Goal: Task Accomplishment & Management: Manage account settings

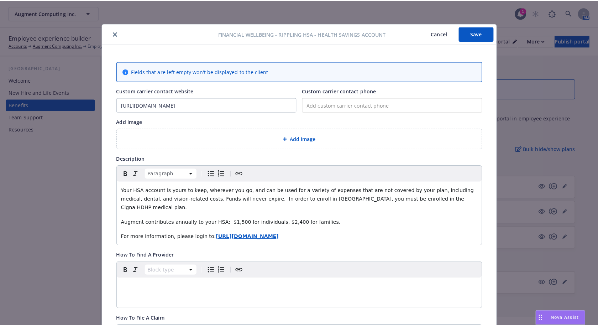
scroll to position [21, 0]
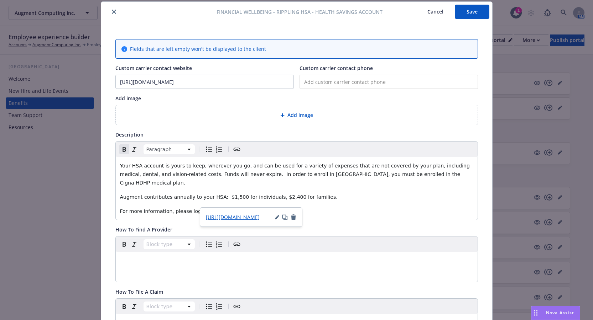
drag, startPoint x: 280, startPoint y: 203, endPoint x: 228, endPoint y: 203, distance: 52.0
click at [228, 207] on p "For more information, please login to: [URL][DOMAIN_NAME]" at bounding box center [296, 211] width 353 height 9
click at [196, 78] on input "[URL][DOMAIN_NAME]" at bounding box center [205, 82] width 178 height 14
drag, startPoint x: 199, startPoint y: 83, endPoint x: 118, endPoint y: 85, distance: 80.8
click at [118, 85] on input "[URL][DOMAIN_NAME]" at bounding box center [205, 82] width 178 height 14
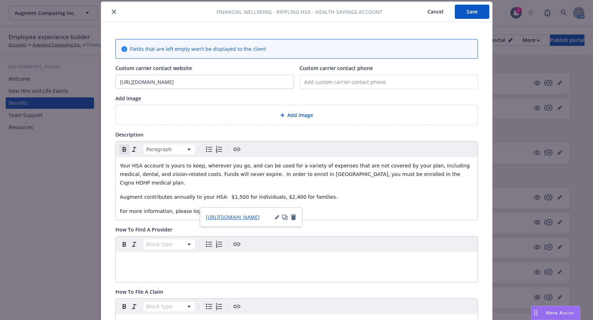
click at [476, 14] on button "Save" at bounding box center [472, 12] width 35 height 14
click at [566, 41] on div "Financial Wellbeing - Rippling HSA - Health Savings Account Cancel Save Fields …" at bounding box center [296, 160] width 593 height 320
click at [106, 12] on div at bounding box center [160, 11] width 112 height 9
click at [112, 12] on icon "close" at bounding box center [114, 12] width 4 height 4
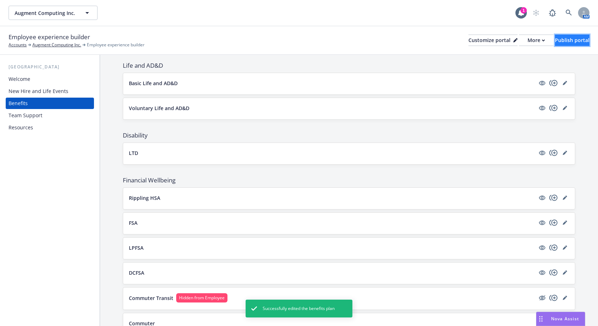
click at [569, 41] on div "Publish portal" at bounding box center [572, 40] width 35 height 11
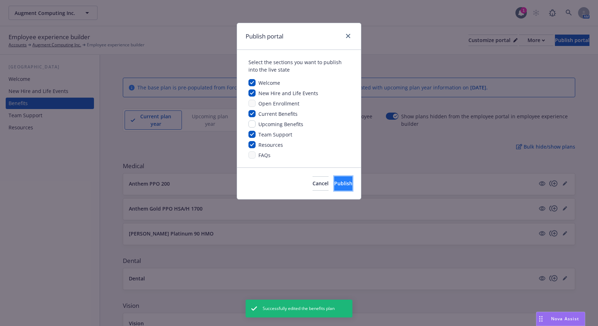
click at [336, 182] on span "Publish" at bounding box center [343, 183] width 18 height 7
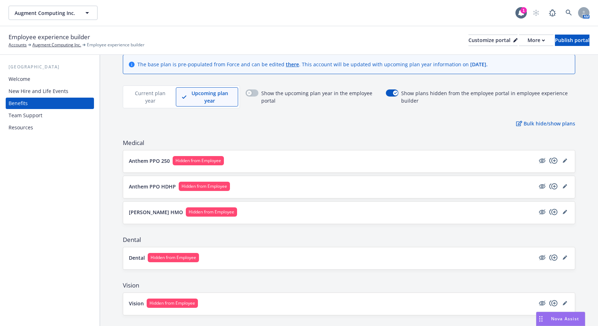
scroll to position [36, 0]
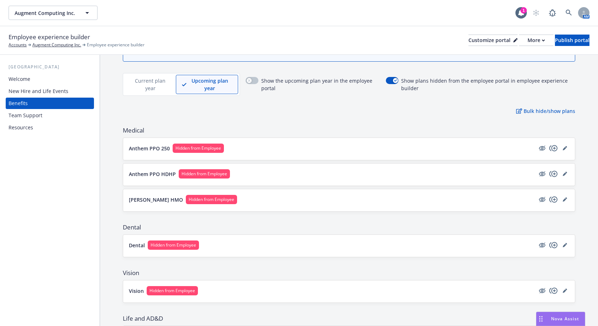
click at [488, 151] on button "Anthem PPO 250 Hidden from Employee" at bounding box center [332, 147] width 406 height 9
click at [388, 147] on button "Anthem PPO 250 Hidden from Employee" at bounding box center [332, 147] width 406 height 9
click at [563, 147] on icon "editPencil" at bounding box center [565, 148] width 4 height 4
click at [563, 148] on icon "editPencil" at bounding box center [565, 148] width 4 height 4
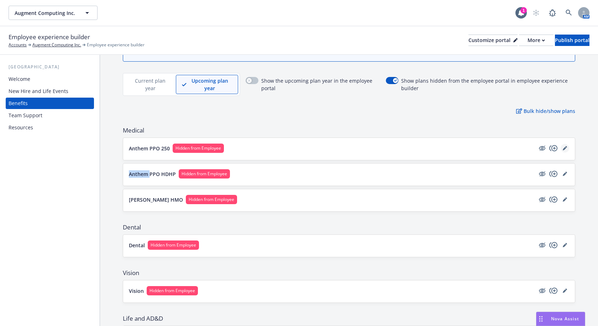
click at [563, 148] on icon "editPencil" at bounding box center [565, 148] width 4 height 4
click at [430, 104] on div "The base plan is pre-populated from Force and can be edited there . This accoun…" at bounding box center [349, 253] width 498 height 468
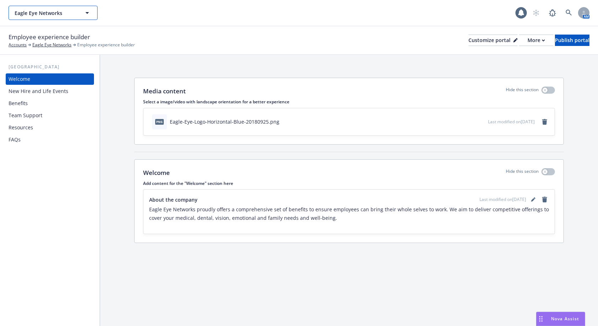
click at [78, 17] on button "Eagle Eye Networks" at bounding box center [53, 13] width 89 height 14
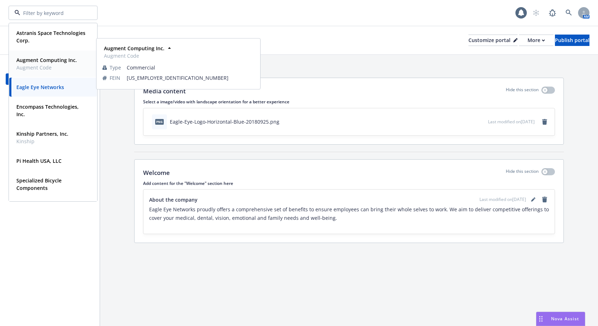
click at [49, 64] on span "Augment Code" at bounding box center [46, 67] width 61 height 7
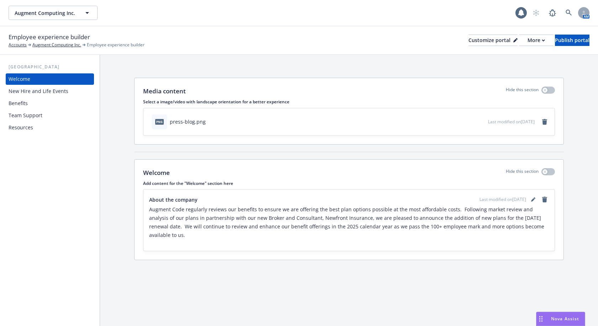
click at [32, 107] on div "Benefits" at bounding box center [50, 103] width 83 height 11
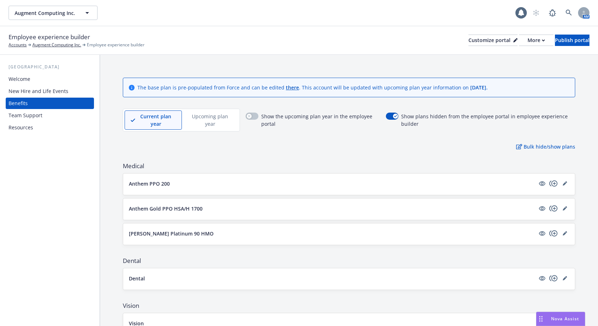
click at [201, 120] on p "Upcoming plan year" at bounding box center [210, 119] width 44 height 15
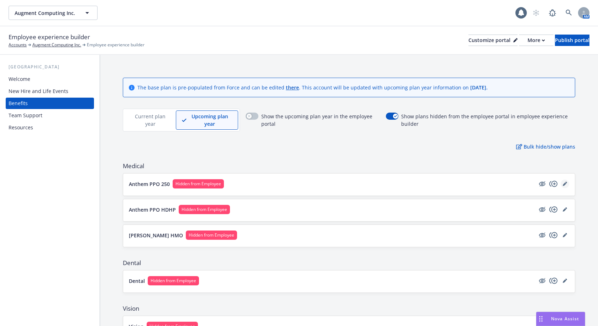
click at [565, 183] on icon "editPencil" at bounding box center [566, 183] width 2 height 2
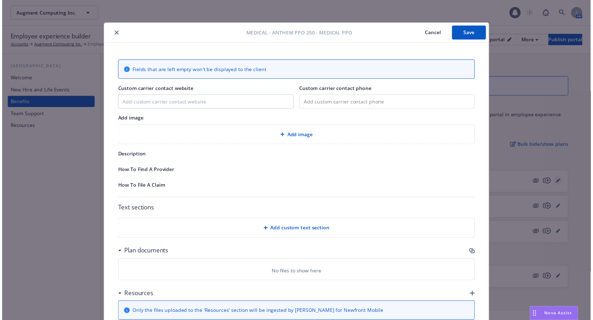
scroll to position [21, 0]
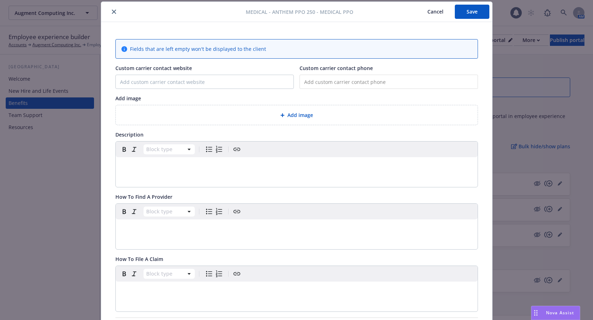
click at [112, 12] on icon "close" at bounding box center [114, 12] width 4 height 4
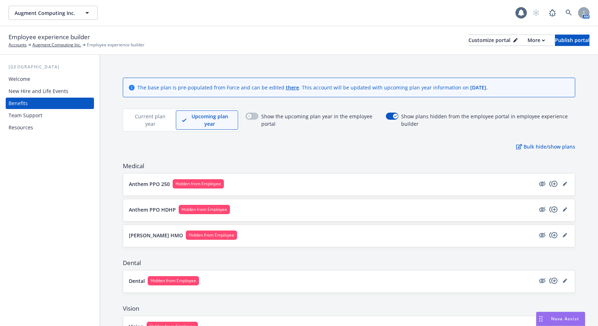
click at [149, 123] on p "Current plan year" at bounding box center [150, 119] width 39 height 15
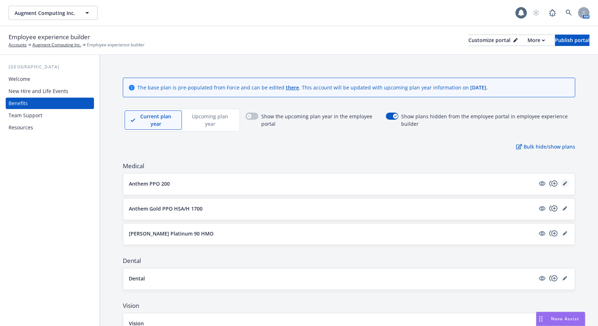
click at [562, 183] on link "editPencil" at bounding box center [565, 183] width 9 height 9
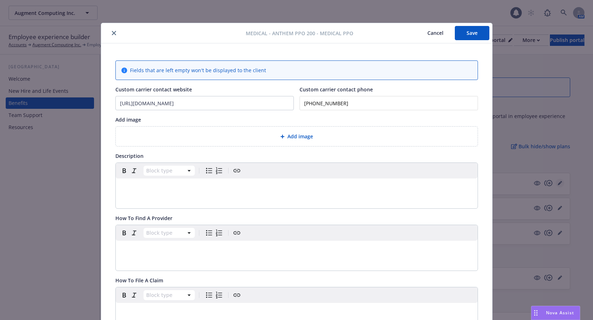
scroll to position [21, 0]
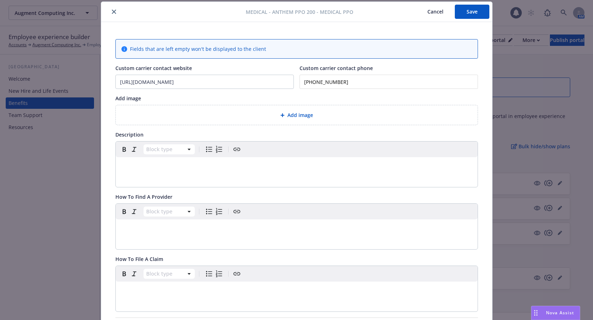
click at [112, 14] on icon "close" at bounding box center [114, 12] width 4 height 4
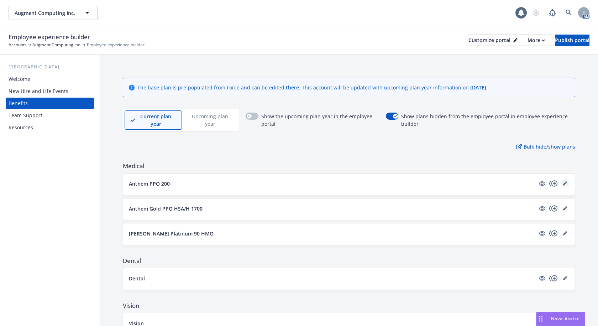
click at [563, 183] on icon "editPencil" at bounding box center [565, 183] width 4 height 4
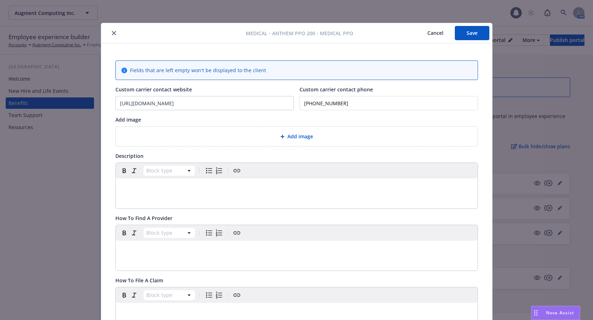
click at [112, 33] on icon "close" at bounding box center [114, 33] width 4 height 4
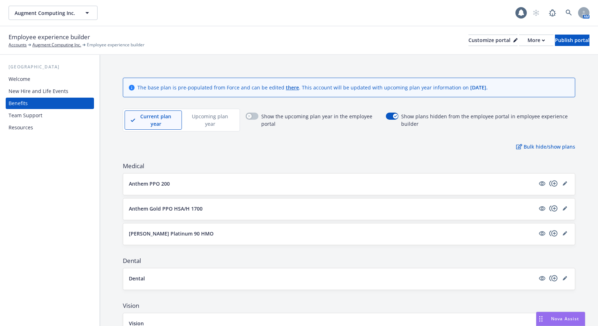
click at [211, 124] on p "Upcoming plan year" at bounding box center [210, 119] width 44 height 15
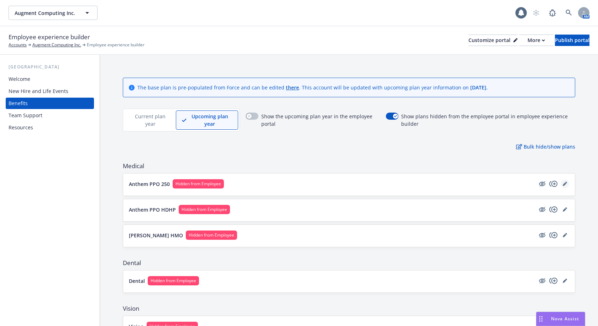
click at [563, 183] on icon "editPencil" at bounding box center [565, 184] width 4 height 4
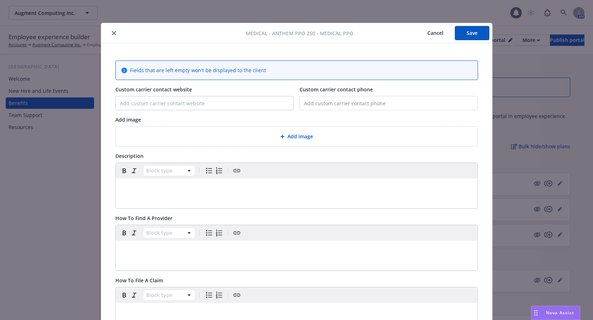
scroll to position [21, 0]
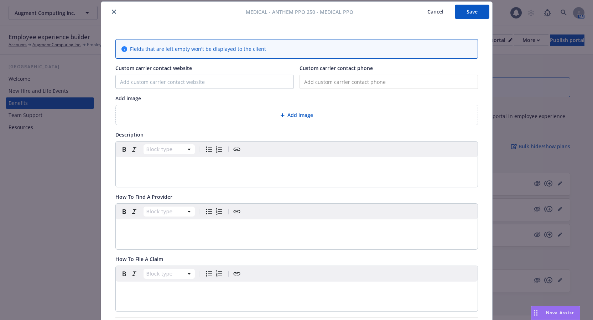
click at [325, 86] on input "tel" at bounding box center [388, 82] width 178 height 14
paste input "(800) 888-8288"
type input "(800) 888-8288"
click at [469, 7] on button "Save" at bounding box center [472, 12] width 35 height 14
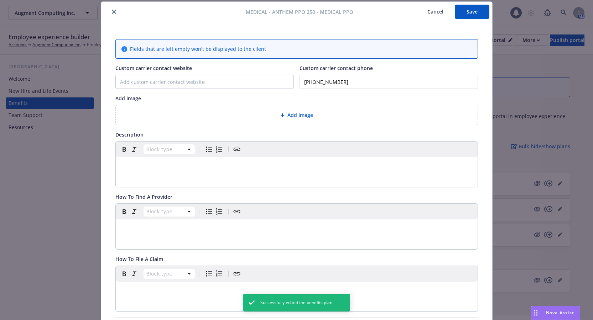
click at [110, 12] on button "close" at bounding box center [114, 11] width 9 height 9
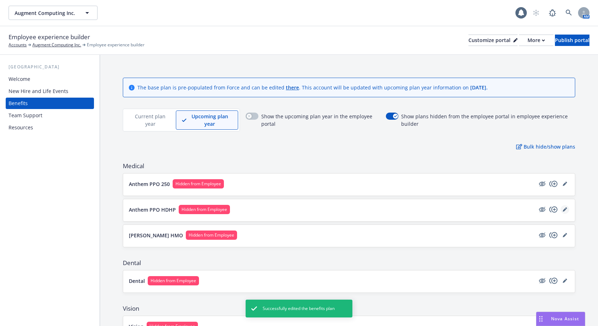
click at [561, 211] on link "editPencil" at bounding box center [565, 209] width 9 height 9
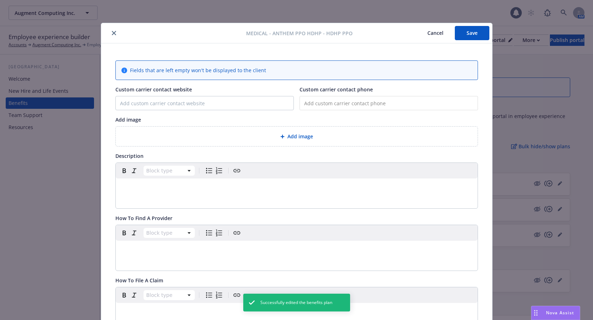
scroll to position [21, 0]
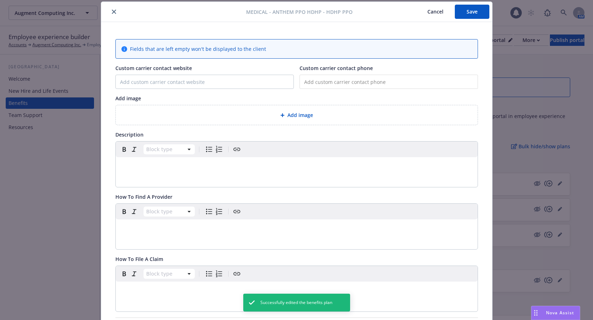
click at [330, 84] on input "tel" at bounding box center [388, 82] width 178 height 14
paste input "(800) 888-8288"
type input "(800) 888-8288"
click at [466, 11] on button "Save" at bounding box center [472, 12] width 35 height 14
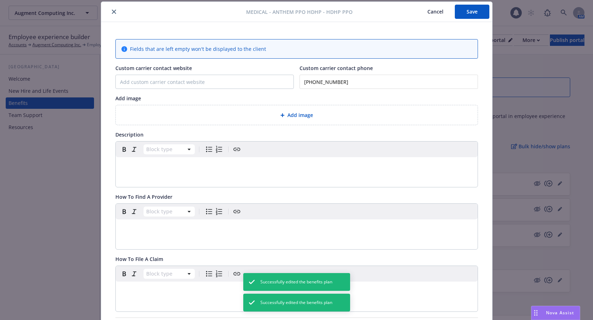
click at [114, 11] on button "close" at bounding box center [114, 11] width 9 height 9
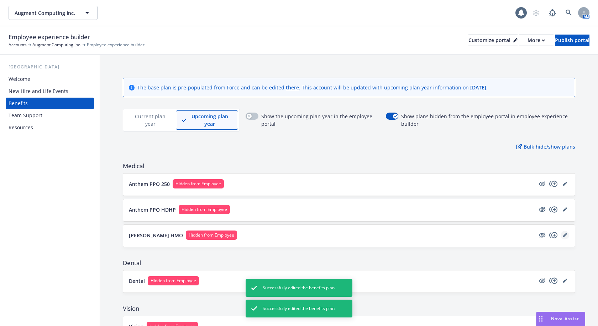
click at [563, 236] on link "editPencil" at bounding box center [565, 235] width 9 height 9
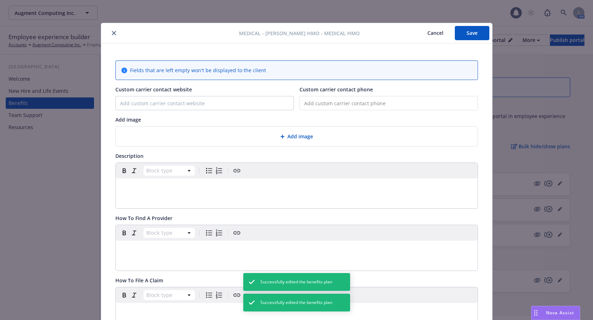
scroll to position [21, 0]
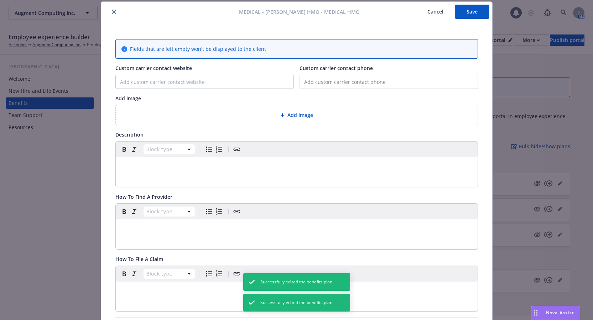
click at [334, 87] on input "tel" at bounding box center [388, 82] width 178 height 14
paste input "(800) 888-8288"
type input "(800) 888-8288"
click at [467, 16] on button "Save" at bounding box center [472, 12] width 35 height 14
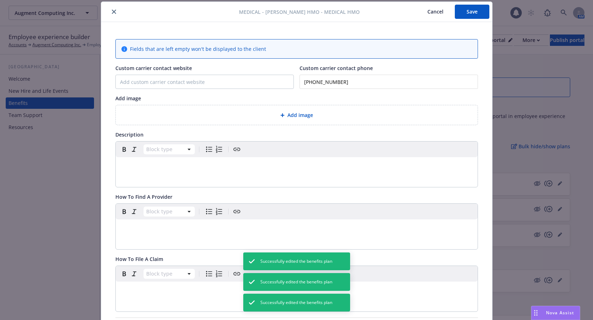
click at [111, 9] on button "close" at bounding box center [114, 11] width 9 height 9
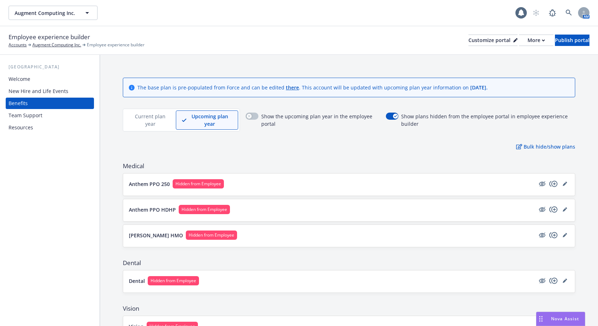
click at [140, 124] on p "Current plan year" at bounding box center [150, 119] width 39 height 15
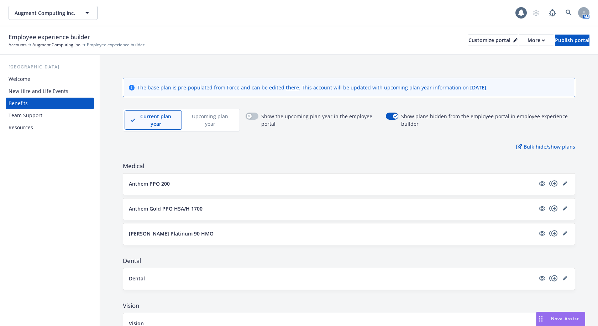
click at [565, 187] on div "Anthem PPO 200" at bounding box center [349, 183] width 452 height 21
click at [563, 185] on icon "editPencil" at bounding box center [565, 183] width 4 height 4
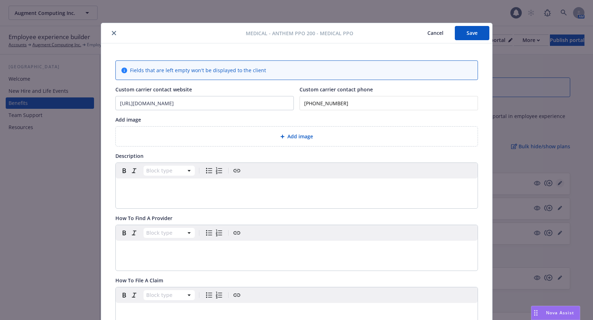
scroll to position [21, 0]
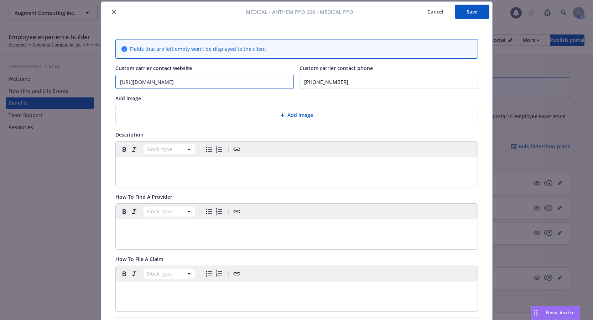
drag, startPoint x: 205, startPoint y: 80, endPoint x: 59, endPoint y: 82, distance: 145.2
click at [59, 82] on div "Medical - Anthem PPO 200 - Medical PPO Cancel Save Fields that are left empty w…" at bounding box center [296, 160] width 593 height 320
click at [112, 11] on icon "close" at bounding box center [114, 12] width 4 height 4
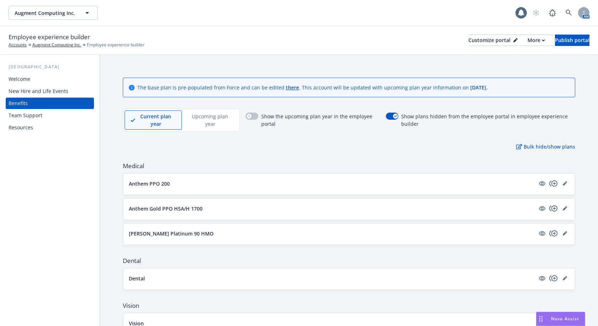
click at [200, 129] on div "Upcoming plan year" at bounding box center [210, 119] width 57 height 19
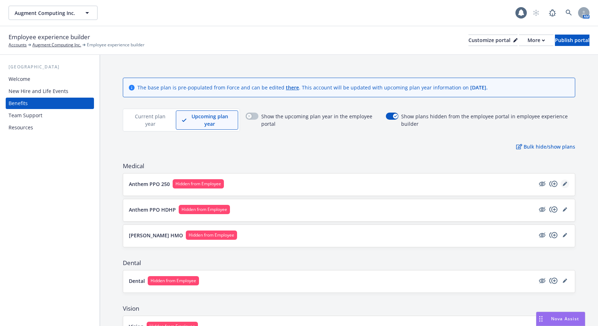
click at [562, 182] on link "editPencil" at bounding box center [565, 183] width 9 height 9
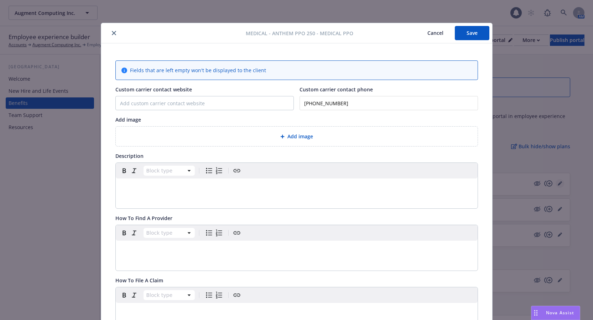
scroll to position [21, 0]
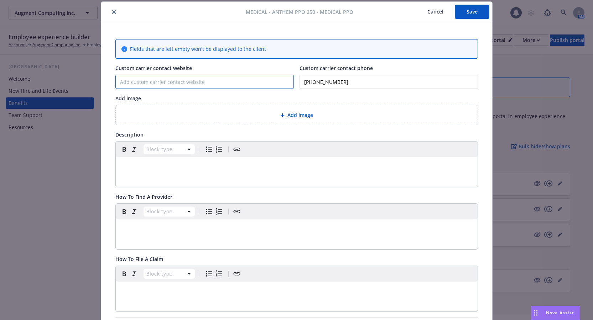
click at [207, 85] on input "Custom carrier contact website" at bounding box center [205, 82] width 178 height 14
paste input "https://www.anthem.com/ca"
type input "https://www.anthem.com/ca"
click at [464, 11] on button "Save" at bounding box center [472, 12] width 35 height 14
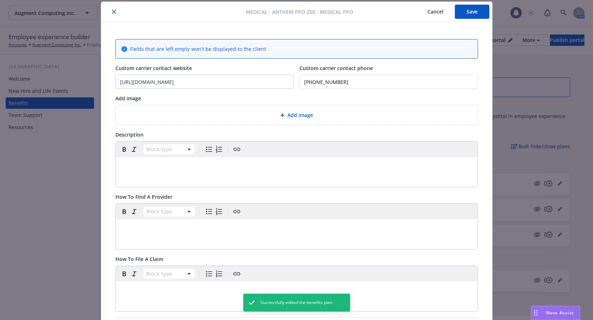
click at [112, 12] on icon "close" at bounding box center [114, 12] width 4 height 4
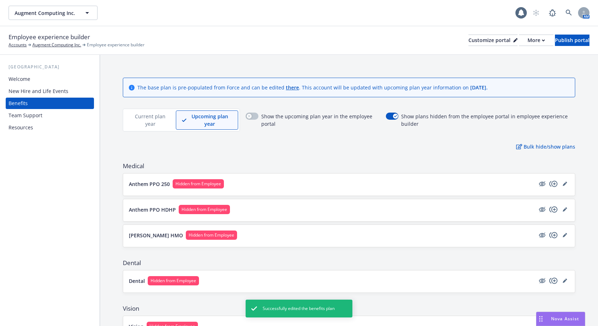
click at [567, 210] on div "Anthem PPO HDHP Hidden from Employee" at bounding box center [349, 210] width 452 height 22
click at [563, 210] on icon "editPencil" at bounding box center [565, 209] width 4 height 4
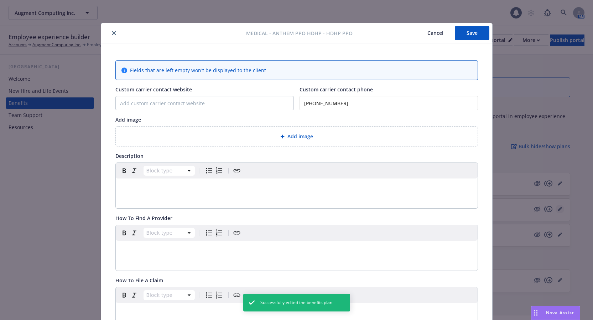
scroll to position [21, 0]
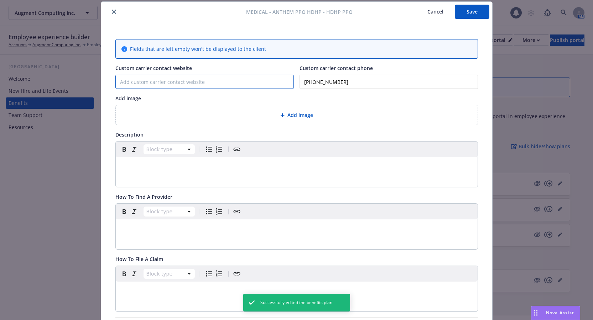
click at [168, 82] on input "Custom carrier contact website" at bounding box center [205, 82] width 178 height 14
paste input "https://www.anthem.com/ca"
type input "https://www.anthem.com/ca"
click at [470, 13] on button "Save" at bounding box center [472, 12] width 35 height 14
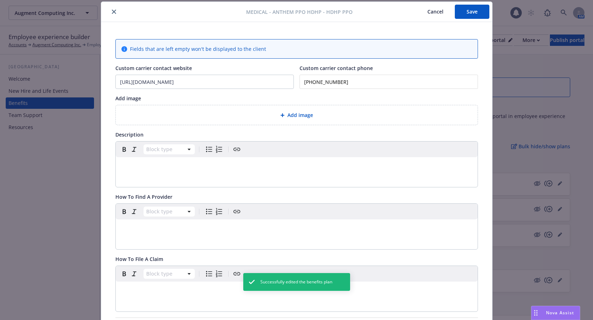
click at [111, 16] on div "Medical - Anthem PPO HDHP - HDHP PPO Cancel Save" at bounding box center [296, 12] width 391 height 20
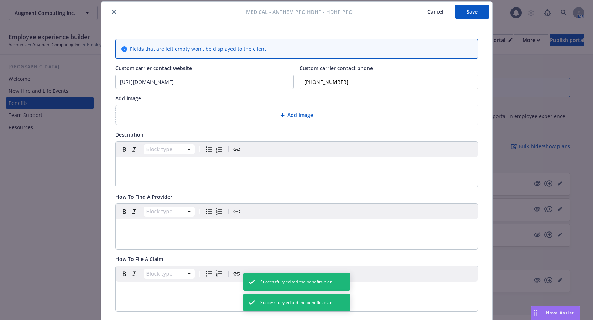
click at [112, 13] on icon "close" at bounding box center [114, 12] width 4 height 4
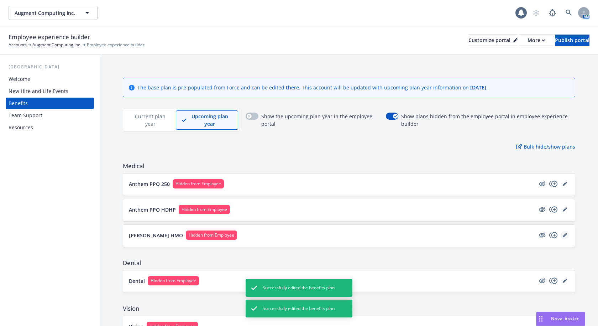
click at [563, 235] on icon "editPencil" at bounding box center [565, 236] width 4 height 4
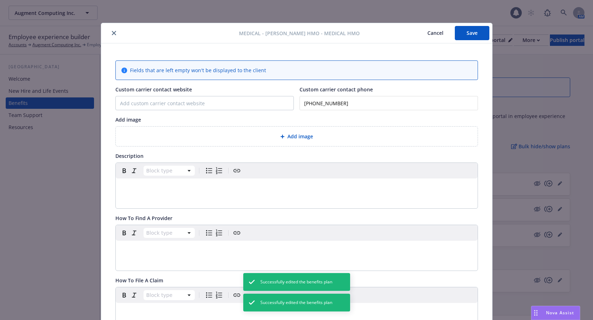
scroll to position [21, 0]
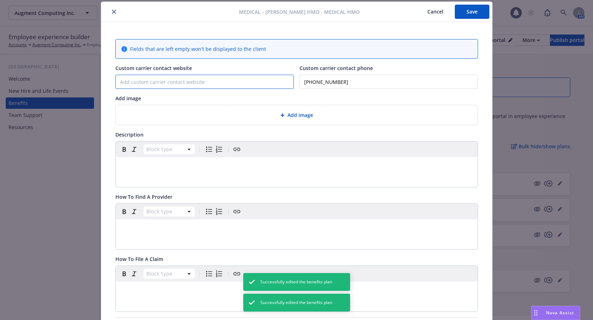
click at [199, 83] on input "Custom carrier contact website" at bounding box center [205, 82] width 178 height 14
paste input "https://www.anthem.com/ca"
type input "https://www.anthem.com/ca"
click at [464, 12] on button "Save" at bounding box center [472, 12] width 35 height 14
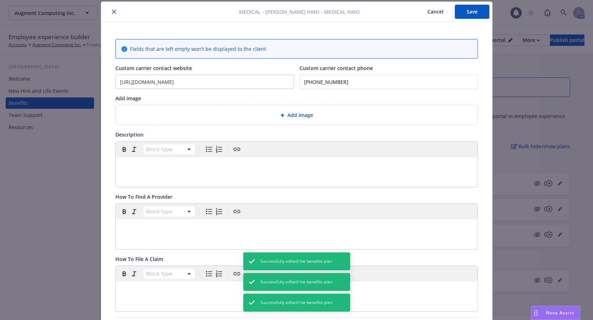
click at [117, 12] on div at bounding box center [171, 11] width 135 height 9
click at [112, 12] on icon "close" at bounding box center [114, 12] width 4 height 4
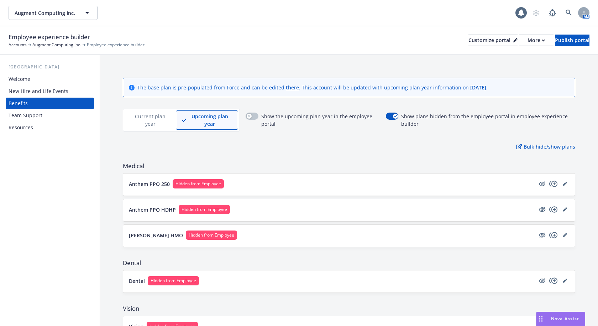
click at [138, 122] on p "Current plan year" at bounding box center [150, 119] width 39 height 15
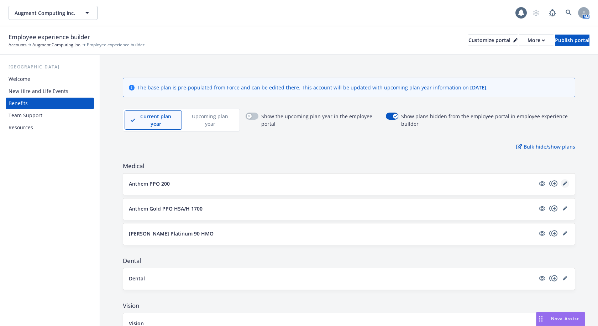
click at [563, 184] on icon "editPencil" at bounding box center [565, 183] width 4 height 4
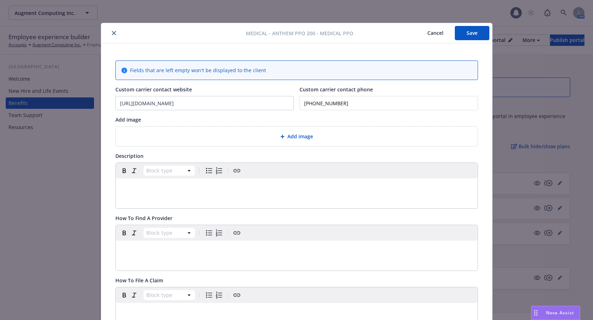
scroll to position [21, 0]
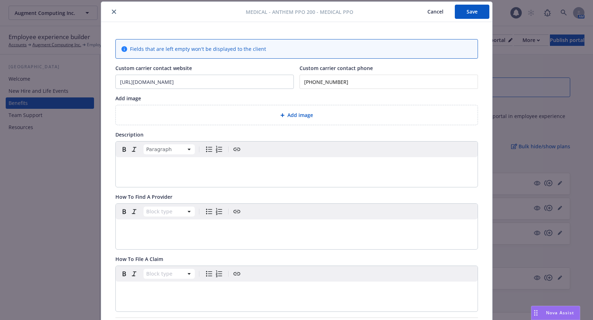
click at [136, 173] on div "editable markdown" at bounding box center [297, 165] width 362 height 17
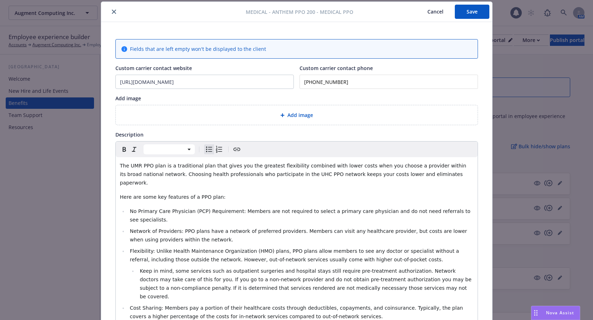
scroll to position [67, 0]
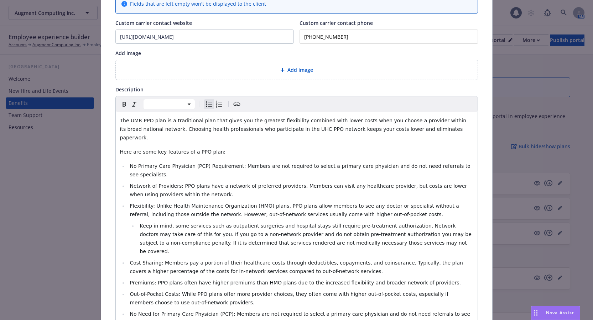
click at [137, 120] on span "The UMR PPO plan is a traditional plan that gives you the greatest flexibility …" at bounding box center [294, 129] width 348 height 23
click at [263, 131] on span "The Anthem PPO plan is a traditional plan that gives you the greatest flexibili…" at bounding box center [289, 129] width 339 height 23
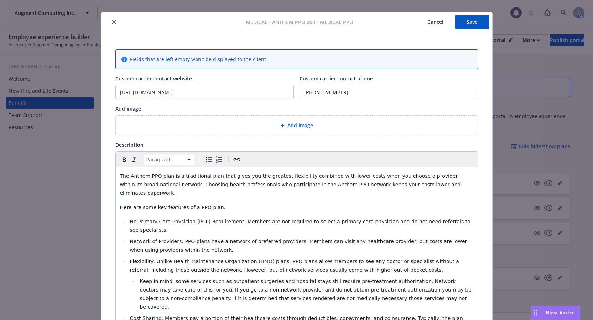
scroll to position [0, 0]
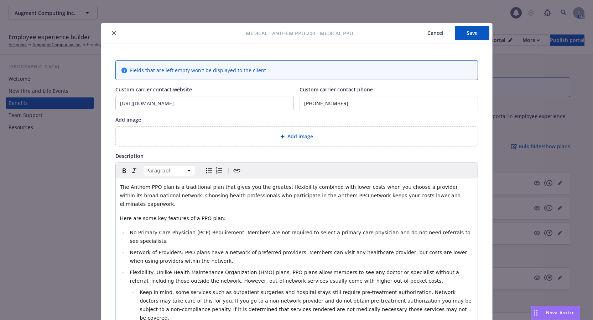
click at [473, 32] on button "Save" at bounding box center [472, 33] width 35 height 14
click at [110, 31] on button "close" at bounding box center [114, 33] width 9 height 9
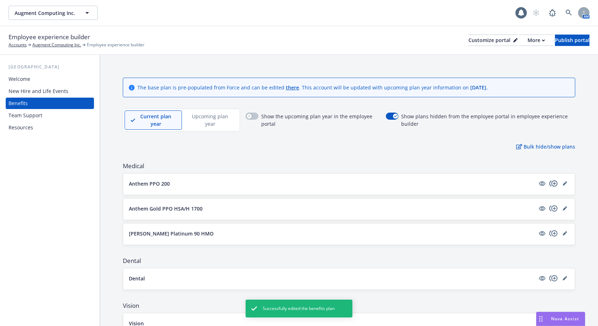
click at [549, 184] on icon "copyPlus" at bounding box center [553, 183] width 8 height 6
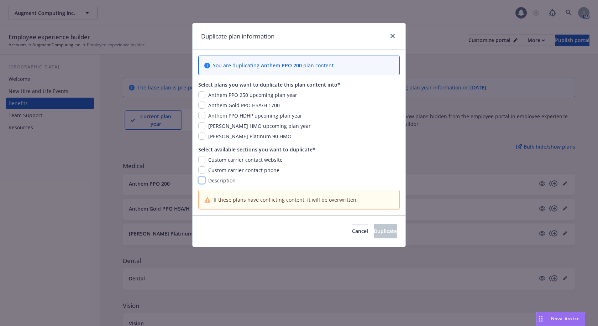
click at [203, 179] on input "checkbox" at bounding box center [201, 180] width 7 height 7
checkbox input "true"
click at [202, 94] on input "checkbox" at bounding box center [201, 94] width 7 height 7
checkbox input "true"
click at [374, 232] on span "Duplicate" at bounding box center [385, 230] width 23 height 7
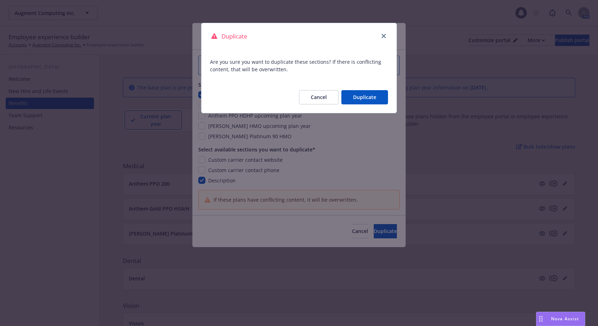
click at [361, 96] on button "Duplicate" at bounding box center [364, 97] width 47 height 14
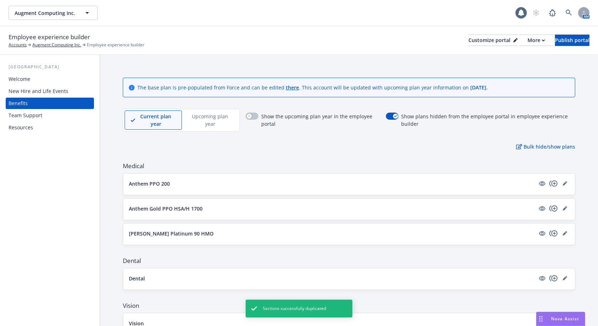
click at [206, 123] on p "Upcoming plan year" at bounding box center [210, 119] width 44 height 15
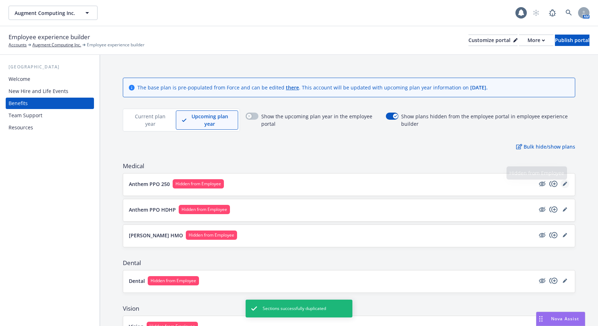
click at [563, 183] on icon "editPencil" at bounding box center [565, 184] width 4 height 4
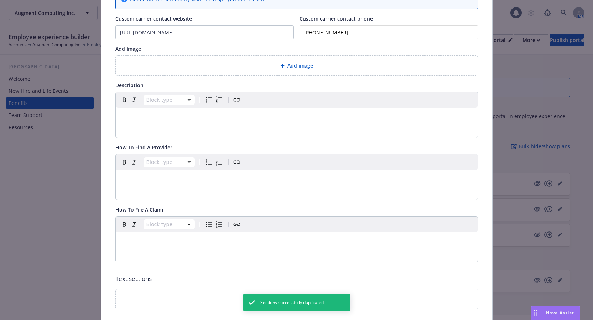
scroll to position [71, 0]
click at [154, 112] on p "editable markdown" at bounding box center [296, 116] width 353 height 9
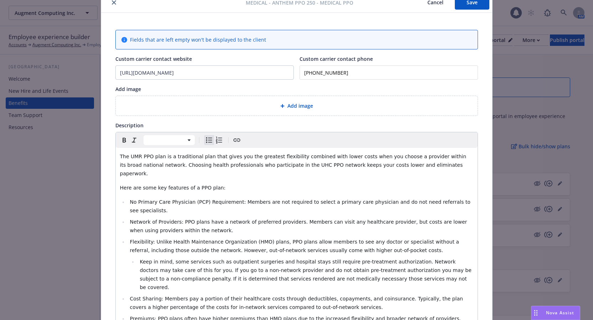
scroll to position [0, 0]
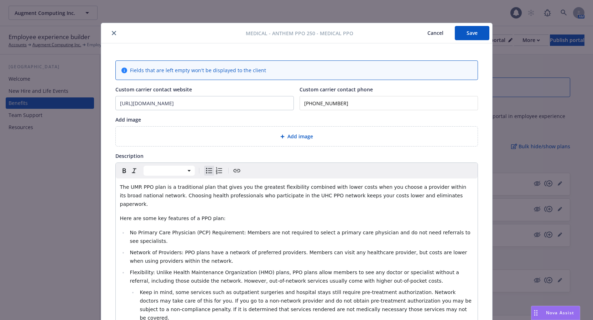
click at [112, 31] on icon "close" at bounding box center [114, 33] width 4 height 4
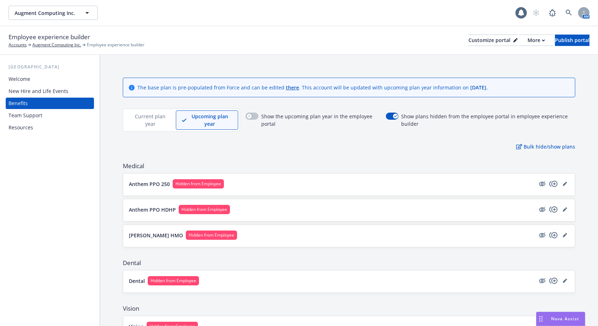
click at [151, 115] on p "Current plan year" at bounding box center [150, 119] width 39 height 15
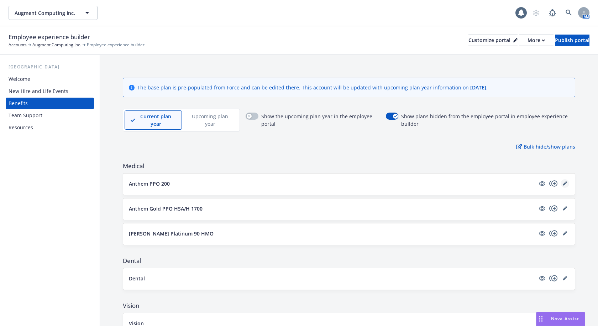
click at [563, 184] on icon "editPencil" at bounding box center [565, 184] width 4 height 4
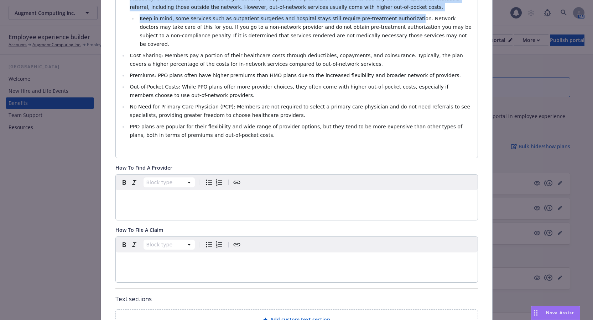
scroll to position [266, 0]
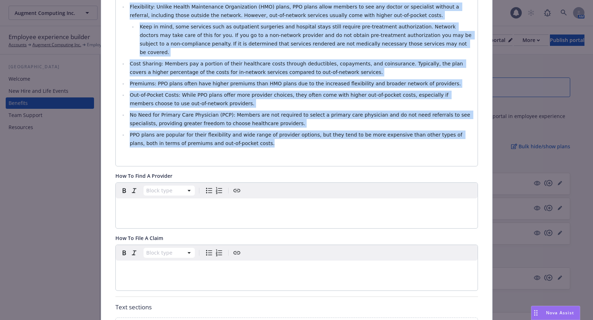
drag, startPoint x: 117, startPoint y: 164, endPoint x: 419, endPoint y: 121, distance: 305.3
click at [419, 121] on div "The Anthem PPO plan is a traditional plan that gives you the greatest flexibili…" at bounding box center [297, 39] width 362 height 253
copy div "The Anthem PPO plan is a traditional plan that gives you the greatest flexibili…"
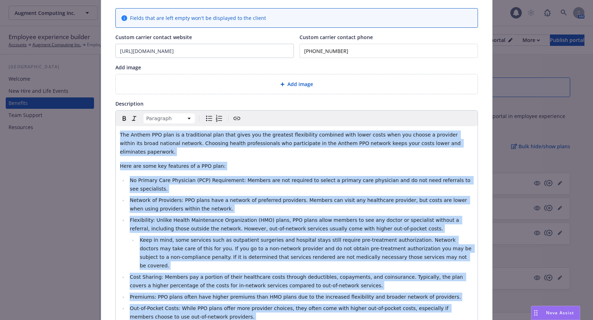
scroll to position [0, 0]
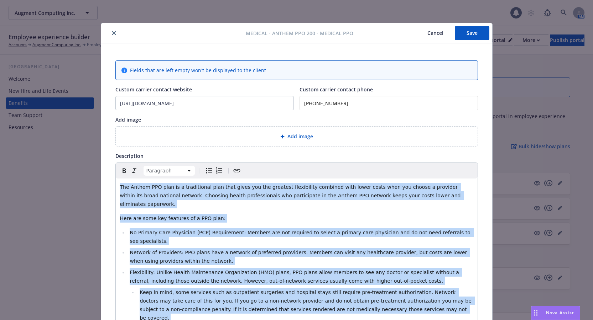
click at [113, 32] on button "close" at bounding box center [114, 33] width 9 height 9
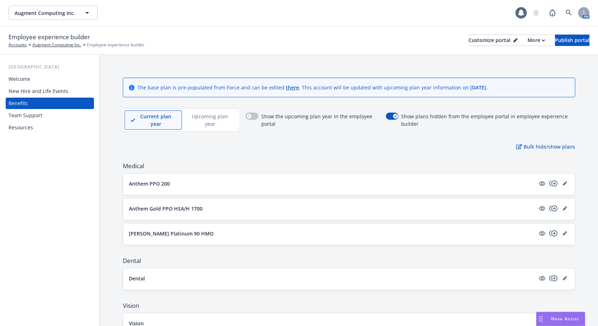
click at [214, 125] on p "Upcoming plan year" at bounding box center [210, 119] width 44 height 15
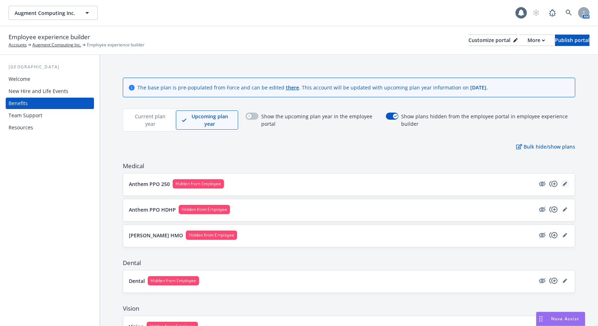
click at [563, 184] on icon "editPencil" at bounding box center [565, 184] width 4 height 4
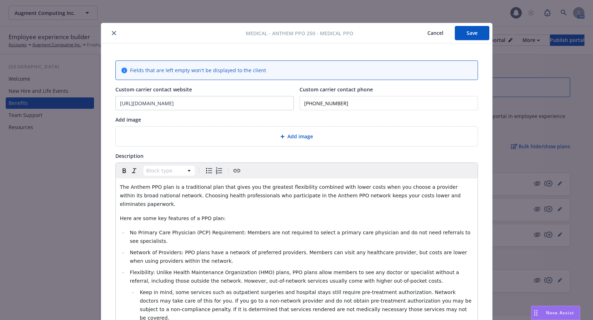
scroll to position [21, 0]
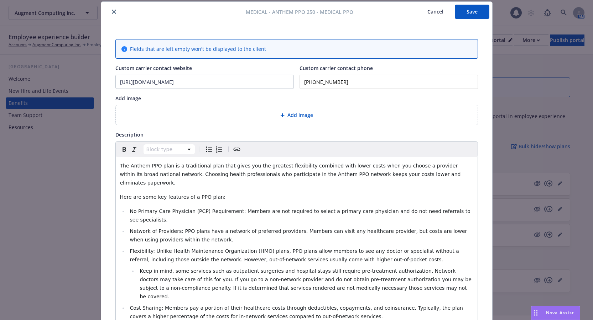
click at [473, 8] on button "Save" at bounding box center [472, 12] width 35 height 14
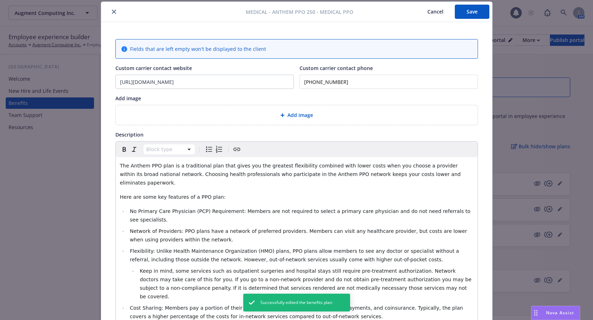
click at [114, 11] on button "close" at bounding box center [114, 11] width 9 height 9
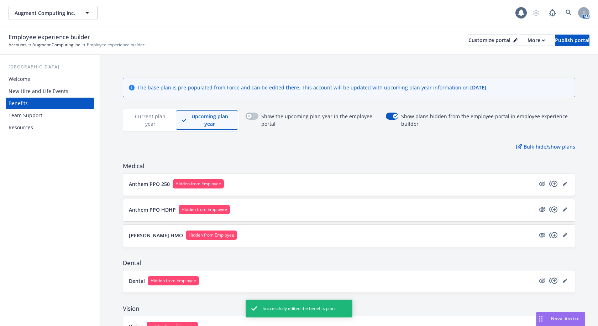
click at [152, 124] on p "Current plan year" at bounding box center [150, 119] width 39 height 15
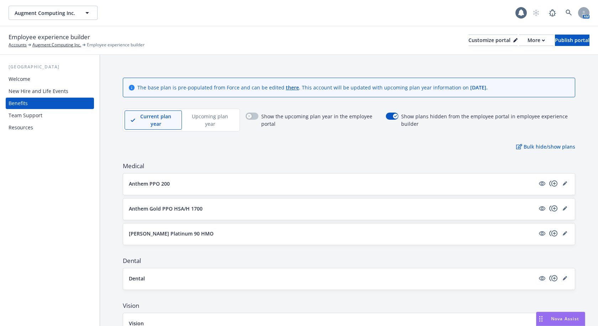
click at [214, 122] on p "Upcoming plan year" at bounding box center [210, 119] width 44 height 15
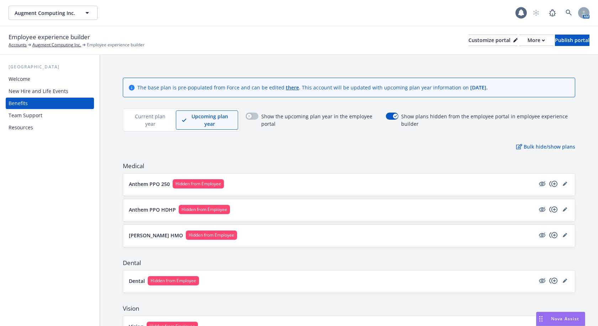
click at [149, 122] on p "Current plan year" at bounding box center [150, 119] width 39 height 15
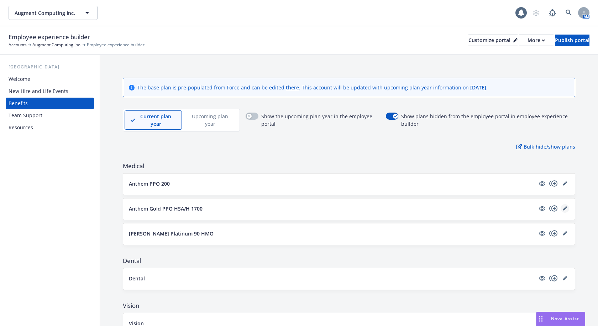
click at [563, 209] on link "editPencil" at bounding box center [565, 208] width 9 height 9
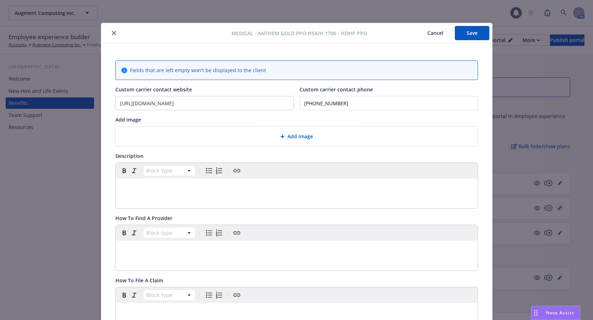
scroll to position [21, 0]
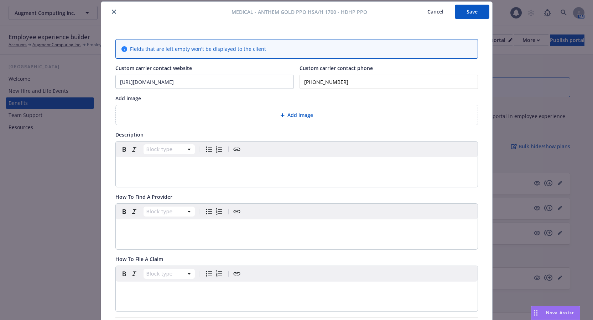
click at [134, 168] on p "editable markdown" at bounding box center [296, 166] width 353 height 9
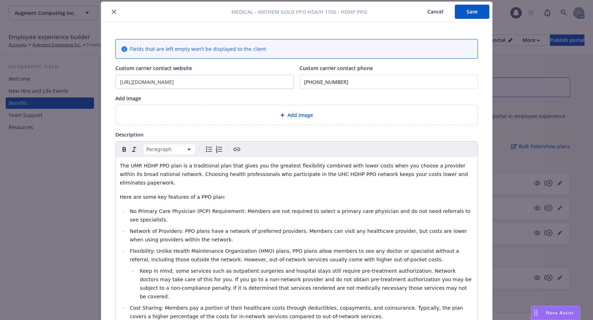
scroll to position [81, 0]
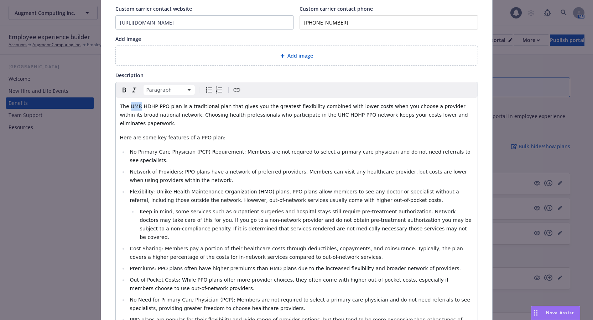
drag, startPoint x: 137, startPoint y: 106, endPoint x: 127, endPoint y: 106, distance: 10.0
click at [127, 106] on span "The UMR HDHP PPO plan is a traditional plan that gives you the greatest flexibi…" at bounding box center [295, 115] width 350 height 23
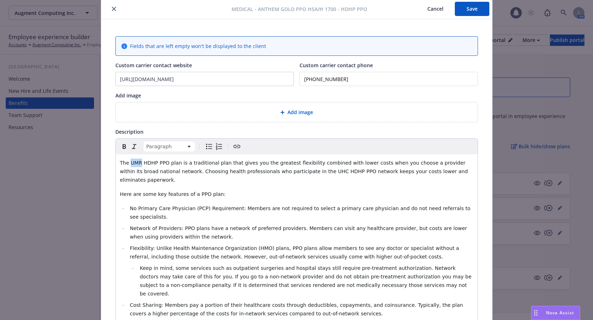
scroll to position [36, 0]
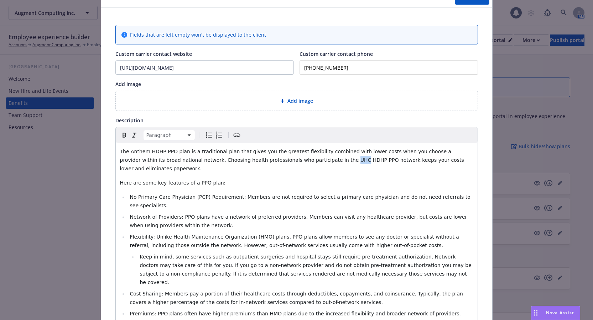
drag, startPoint x: 283, startPoint y: 161, endPoint x: 273, endPoint y: 159, distance: 10.1
click at [273, 159] on span "The Anthem HDHP PPO plan is a traditional plan that gives you the greatest flex…" at bounding box center [293, 160] width 346 height 23
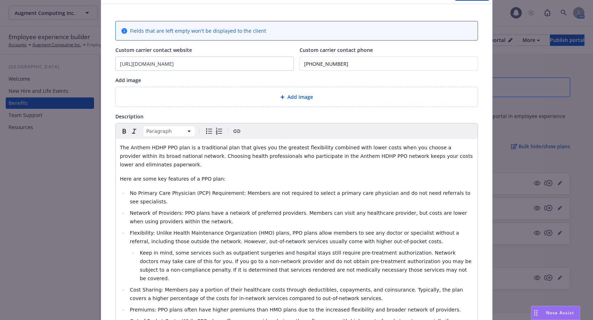
scroll to position [0, 0]
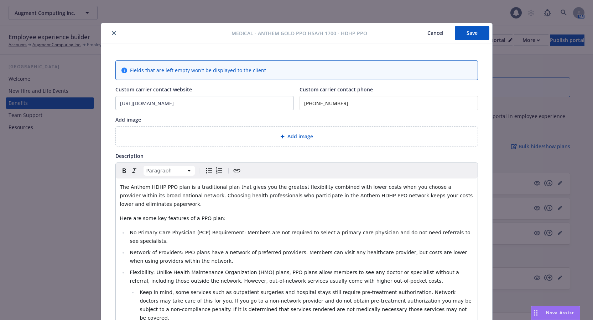
click at [467, 34] on button "Save" at bounding box center [472, 33] width 35 height 14
click at [112, 34] on icon "close" at bounding box center [114, 33] width 4 height 4
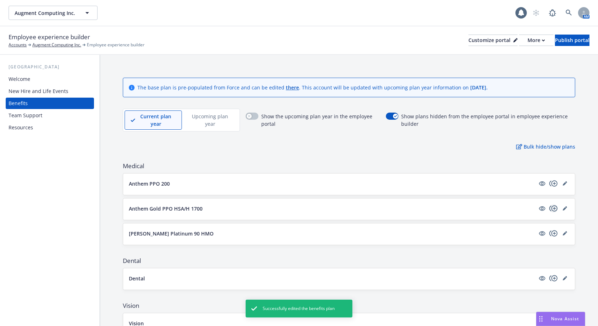
click at [549, 207] on icon "copyPlus" at bounding box center [553, 208] width 9 height 9
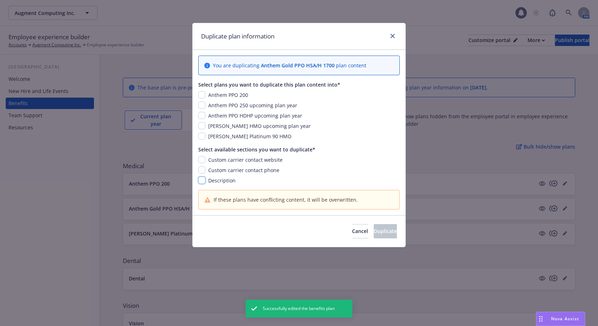
click at [203, 181] on input "checkbox" at bounding box center [201, 180] width 7 height 7
checkbox input "true"
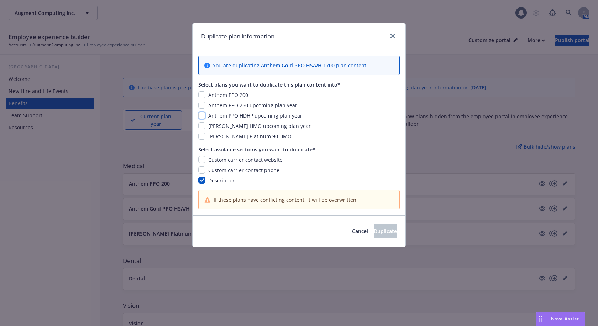
click at [204, 116] on input "checkbox" at bounding box center [201, 115] width 7 height 7
checkbox input "true"
click at [377, 232] on span "Duplicate" at bounding box center [385, 230] width 23 height 7
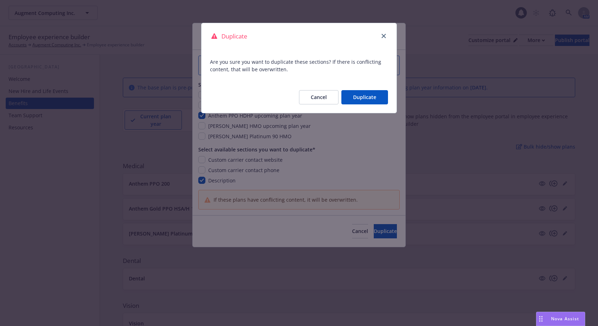
click at [359, 97] on button "Duplicate" at bounding box center [364, 97] width 47 height 14
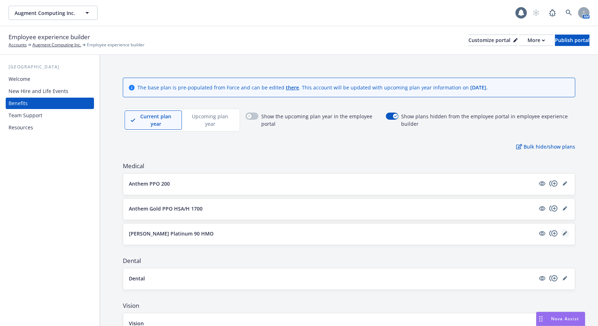
click at [563, 234] on icon "editPencil" at bounding box center [565, 234] width 4 height 4
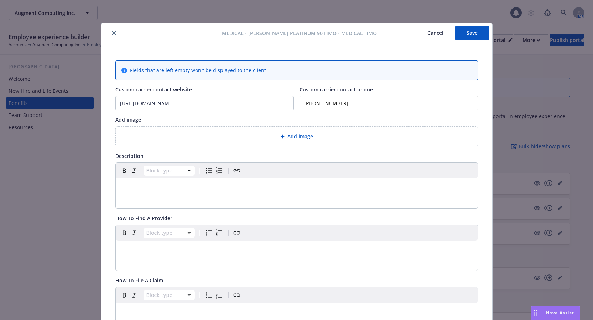
scroll to position [21, 0]
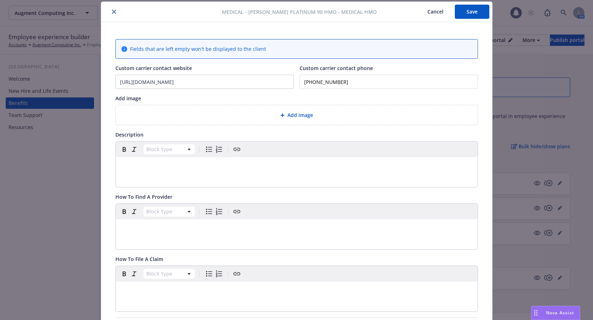
click at [178, 165] on p "editable markdown" at bounding box center [296, 166] width 353 height 9
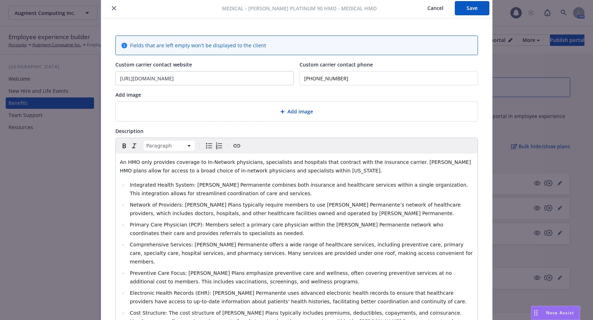
scroll to position [0, 0]
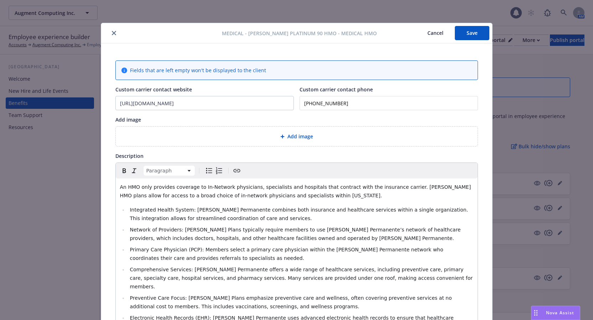
click at [467, 34] on button "Save" at bounding box center [472, 33] width 35 height 14
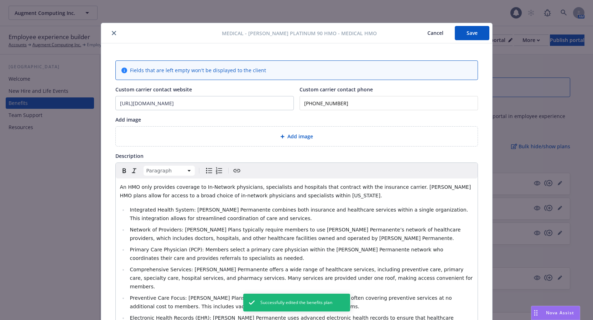
click at [114, 34] on button "close" at bounding box center [114, 33] width 9 height 9
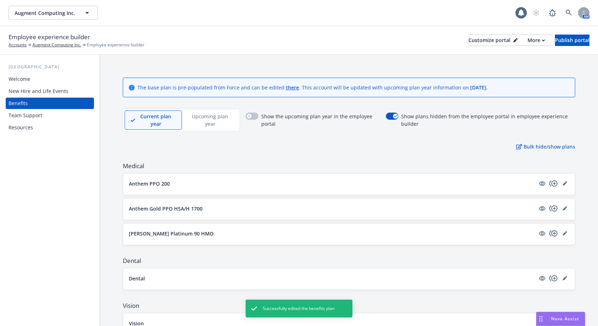
click at [549, 235] on icon "copyPlus" at bounding box center [553, 233] width 9 height 9
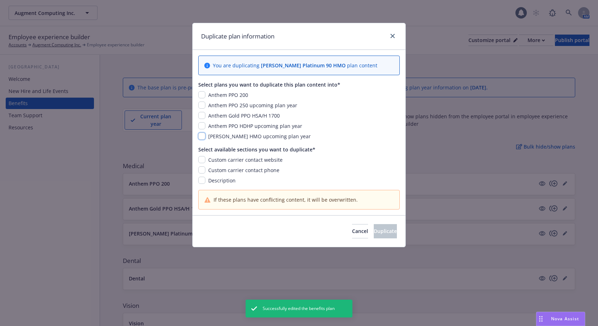
click at [202, 136] on input "checkbox" at bounding box center [201, 135] width 7 height 7
checkbox input "true"
click at [203, 159] on input "checkbox" at bounding box center [201, 159] width 7 height 7
checkbox input "true"
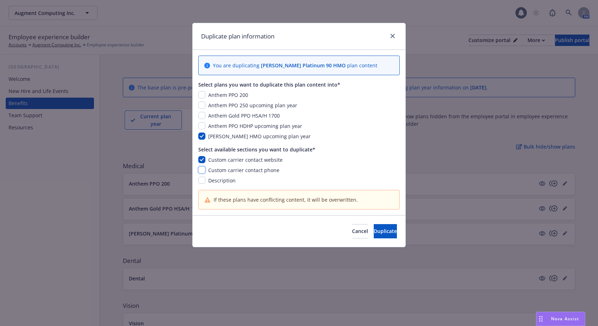
click at [204, 173] on input "checkbox" at bounding box center [201, 169] width 7 height 7
checkbox input "true"
click at [204, 181] on input "checkbox" at bounding box center [201, 180] width 7 height 7
checkbox input "true"
click at [374, 227] on button "Duplicate" at bounding box center [385, 231] width 23 height 14
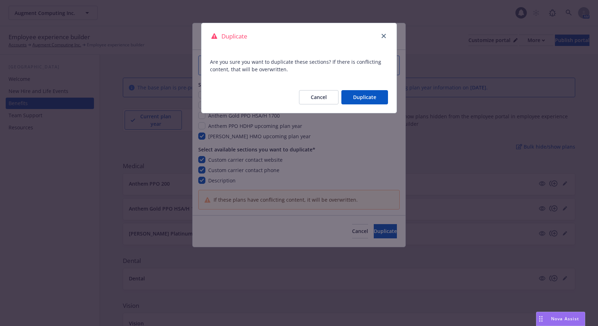
click at [371, 92] on button "Duplicate" at bounding box center [364, 97] width 47 height 14
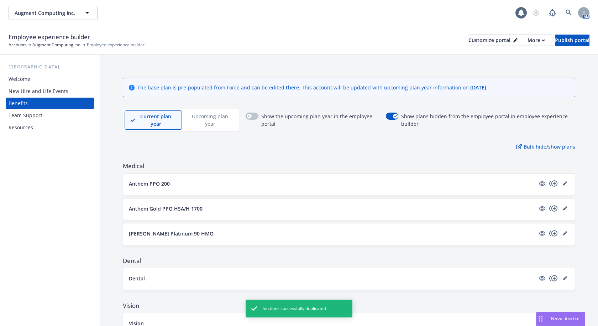
click at [209, 123] on p "Upcoming plan year" at bounding box center [210, 119] width 44 height 15
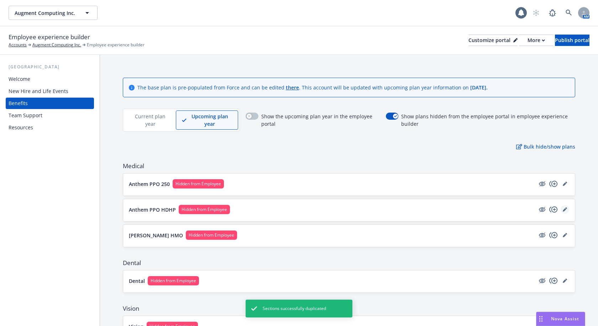
click at [563, 209] on icon "editPencil" at bounding box center [565, 209] width 4 height 4
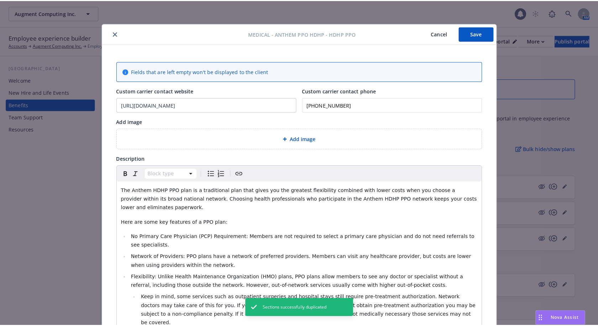
scroll to position [21, 0]
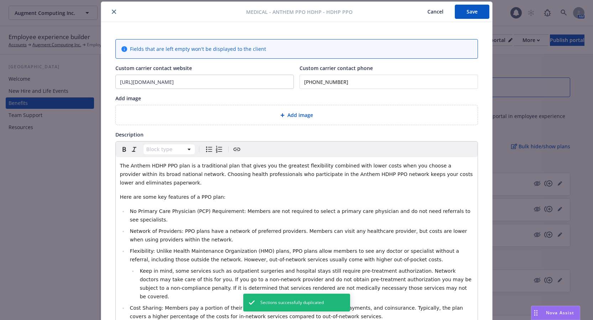
click at [112, 11] on icon "close" at bounding box center [114, 12] width 4 height 4
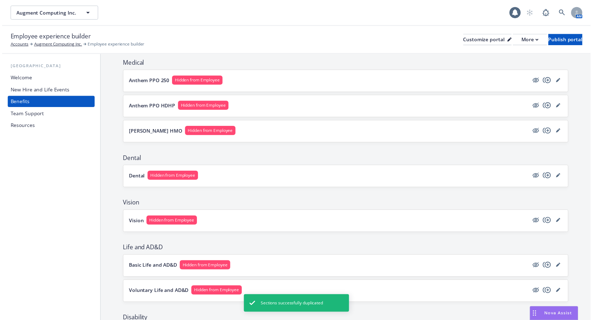
scroll to position [107, 0]
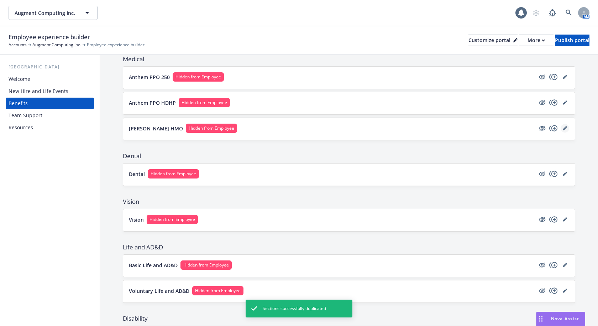
click at [563, 127] on icon "editPencil" at bounding box center [565, 129] width 4 height 4
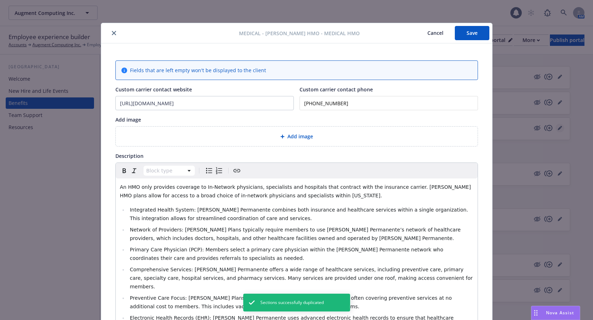
scroll to position [21, 0]
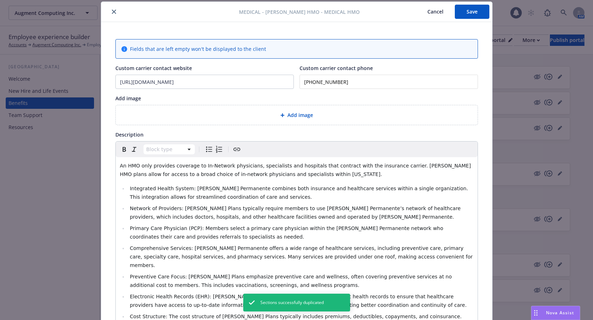
click at [112, 11] on icon "close" at bounding box center [114, 12] width 4 height 4
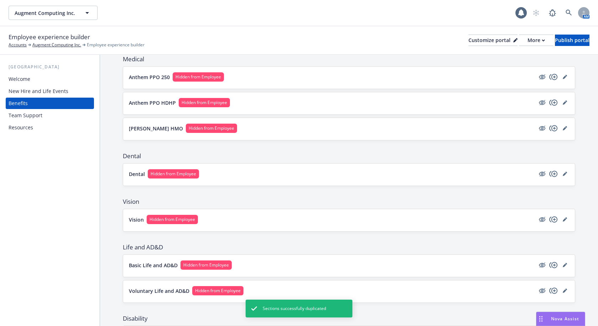
click at [565, 173] on div "Dental Hidden from Employee" at bounding box center [349, 174] width 452 height 22
click at [563, 175] on icon "editPencil" at bounding box center [565, 174] width 4 height 4
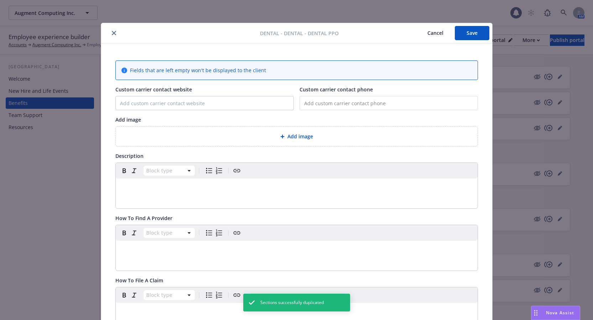
scroll to position [21, 0]
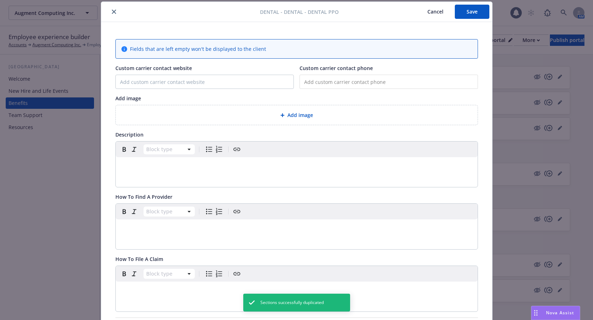
click at [112, 11] on icon "close" at bounding box center [114, 12] width 4 height 4
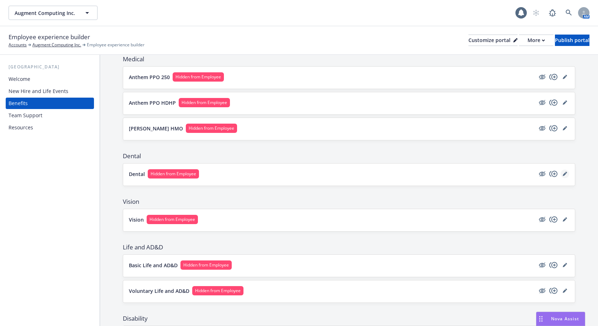
click at [563, 174] on link "editPencil" at bounding box center [565, 173] width 9 height 9
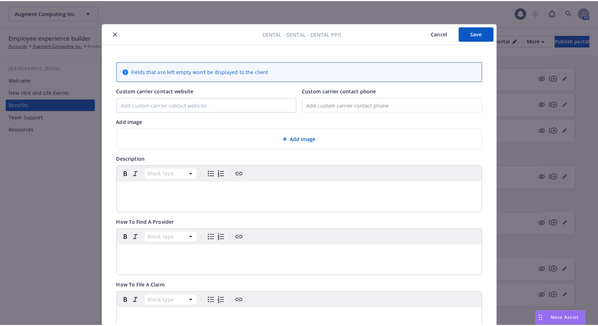
scroll to position [21, 0]
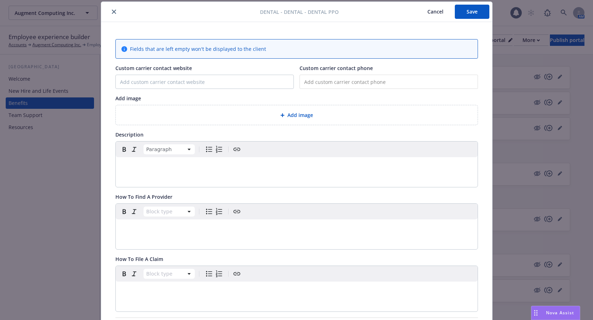
click at [152, 169] on p "editable markdown" at bounding box center [296, 166] width 353 height 9
click at [112, 11] on icon "close" at bounding box center [114, 12] width 4 height 4
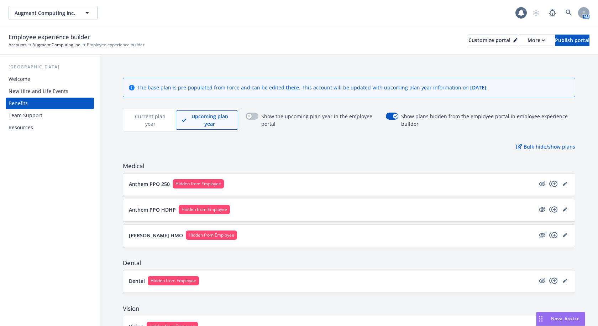
click at [148, 120] on p "Current plan year" at bounding box center [150, 119] width 39 height 15
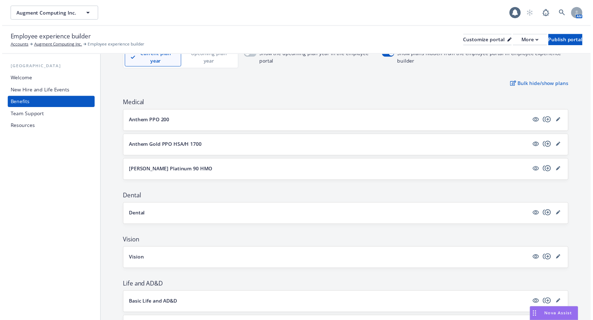
scroll to position [71, 0]
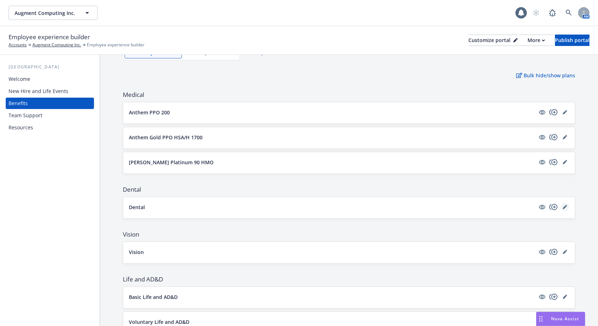
click at [562, 208] on link "editPencil" at bounding box center [565, 207] width 9 height 9
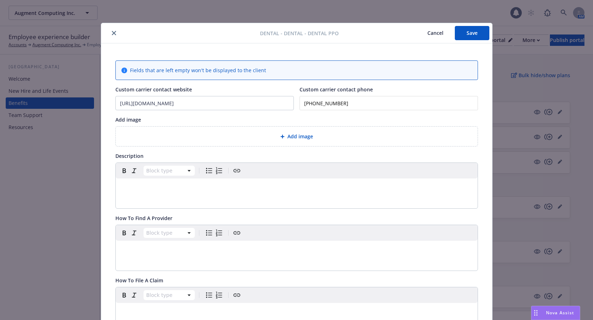
scroll to position [21, 0]
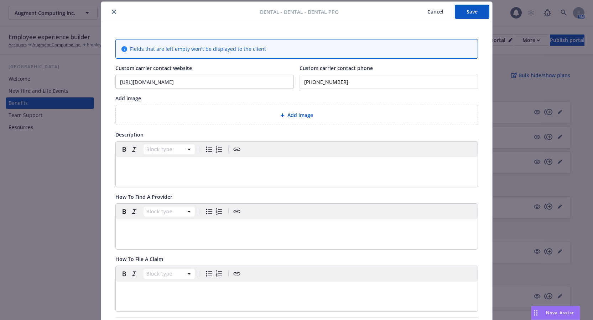
click at [151, 164] on p "editable markdown" at bounding box center [296, 166] width 353 height 9
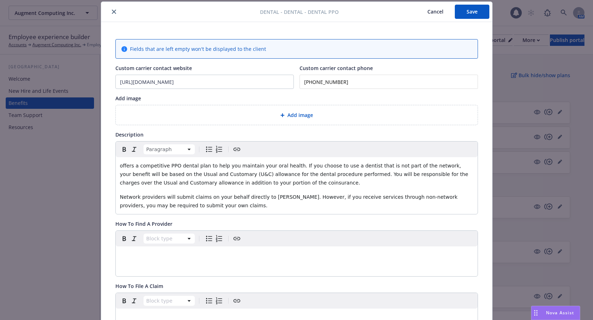
click at [120, 166] on span "offers a competitive PPO dental plan to help you maintain your oral health. If …" at bounding box center [295, 174] width 350 height 23
click at [268, 198] on span "Network providers will submit claims on your behalf directly to Cigna. However,…" at bounding box center [289, 201] width 339 height 14
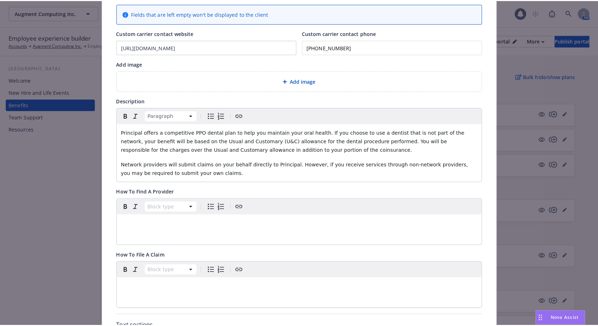
scroll to position [0, 0]
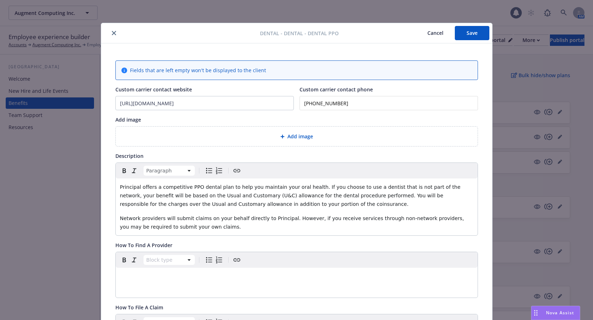
click at [472, 33] on button "Save" at bounding box center [472, 33] width 35 height 14
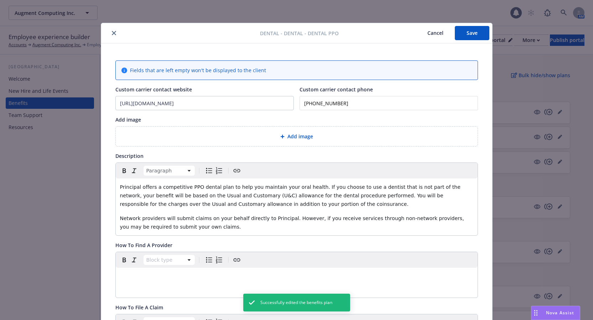
click at [112, 33] on icon "close" at bounding box center [114, 33] width 4 height 4
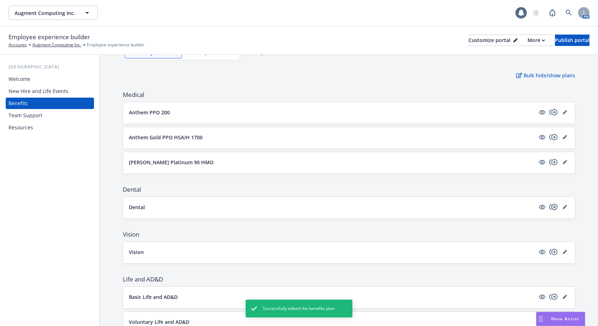
click at [549, 209] on icon "copyPlus" at bounding box center [553, 207] width 9 height 9
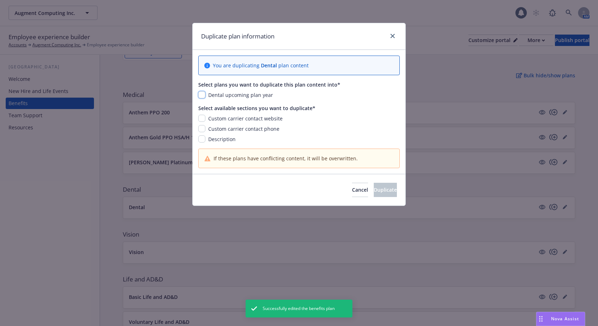
click at [203, 94] on input "checkbox" at bounding box center [201, 94] width 7 height 7
checkbox input "true"
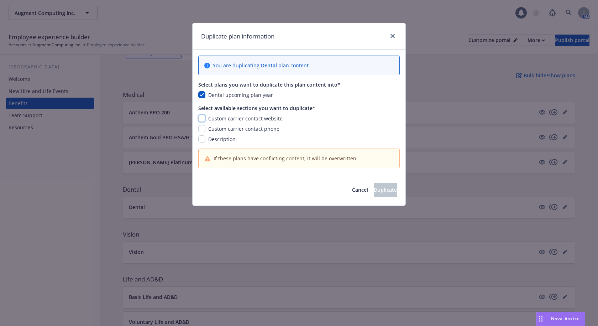
click at [201, 119] on input "checkbox" at bounding box center [201, 118] width 7 height 7
checkbox input "true"
click at [200, 128] on input "checkbox" at bounding box center [201, 128] width 7 height 7
checkbox input "true"
drag, startPoint x: 203, startPoint y: 137, endPoint x: 305, endPoint y: 171, distance: 107.7
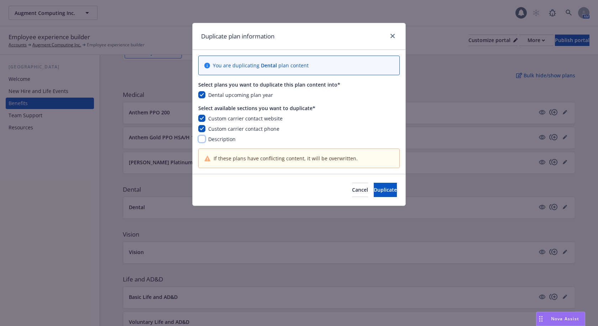
click at [203, 138] on input "checkbox" at bounding box center [201, 138] width 7 height 7
checkbox input "true"
click at [375, 189] on span "Duplicate" at bounding box center [385, 189] width 23 height 7
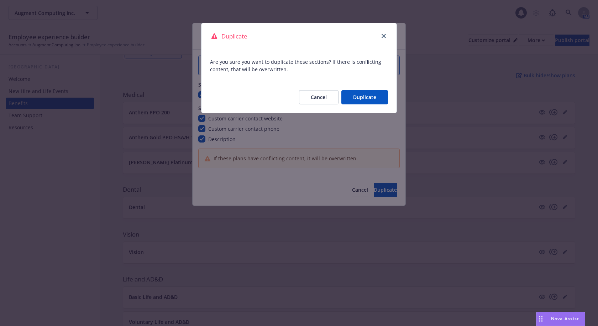
click at [366, 97] on button "Duplicate" at bounding box center [364, 97] width 47 height 14
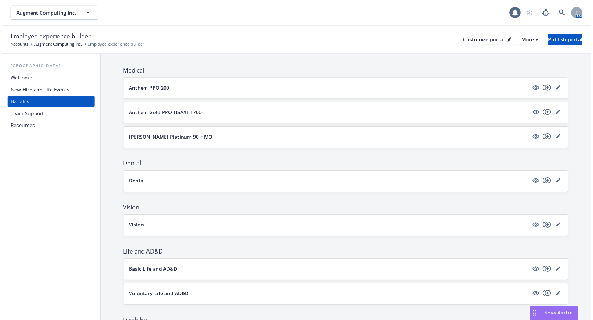
scroll to position [107, 0]
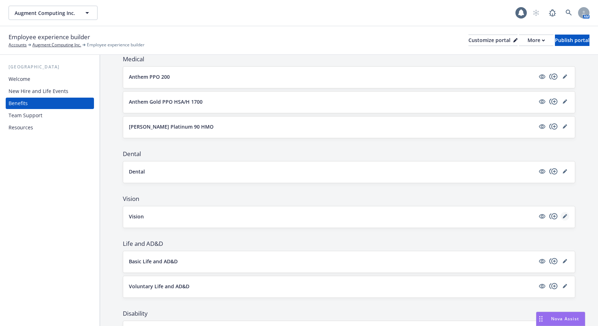
click at [561, 218] on link "editPencil" at bounding box center [565, 216] width 9 height 9
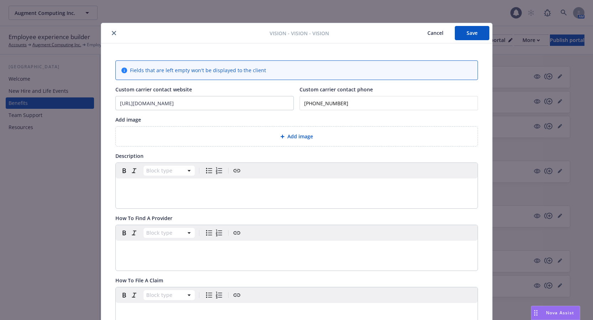
scroll to position [21, 0]
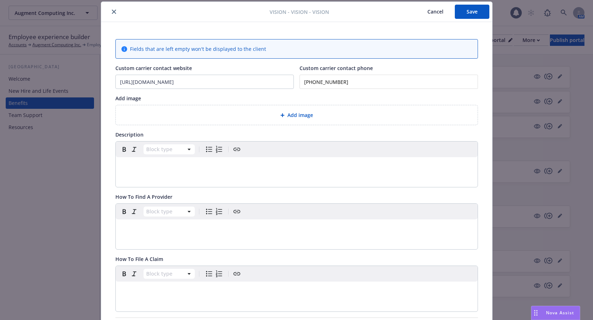
click at [141, 165] on p "editable markdown" at bounding box center [296, 166] width 353 height 9
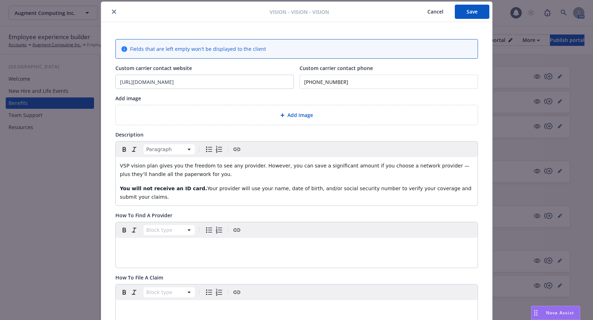
drag, startPoint x: 465, startPoint y: 189, endPoint x: 111, endPoint y: 190, distance: 354.5
click at [111, 190] on div "Fields that are left empty won't be displayed to the client Custom carrier cont…" at bounding box center [296, 289] width 391 height 534
copy p "You will not receive an ID card. Your provider will use your name, date of birt…"
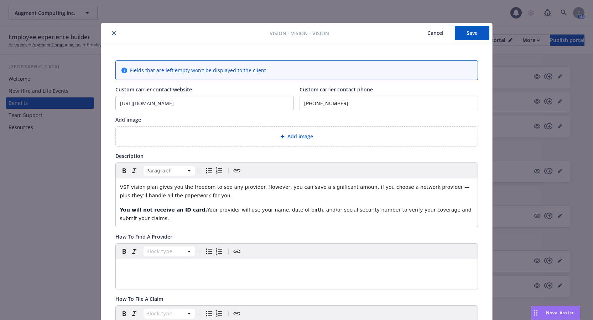
click at [363, 115] on div "Fields that are left empty won't be displayed to the client Custom carrier cont…" at bounding box center [296, 311] width 362 height 500
click at [467, 35] on button "Save" at bounding box center [472, 33] width 35 height 14
click at [112, 34] on icon "close" at bounding box center [114, 33] width 4 height 4
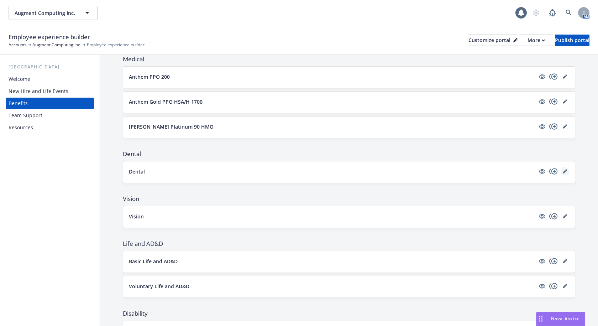
click at [563, 171] on icon "editPencil" at bounding box center [565, 172] width 4 height 4
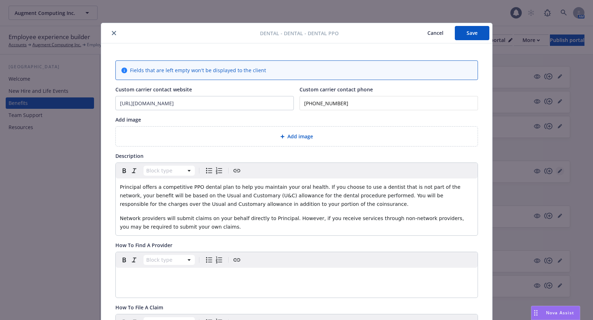
scroll to position [21, 0]
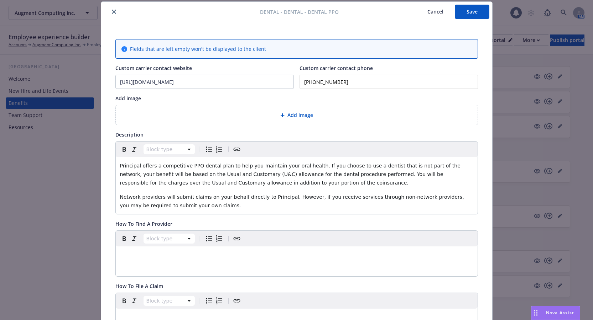
click at [112, 11] on icon "close" at bounding box center [114, 12] width 4 height 4
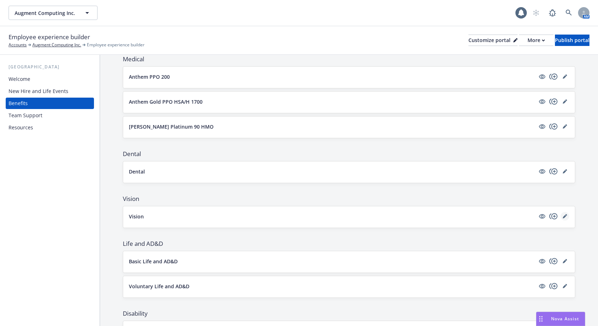
click at [563, 215] on icon "editPencil" at bounding box center [565, 216] width 4 height 4
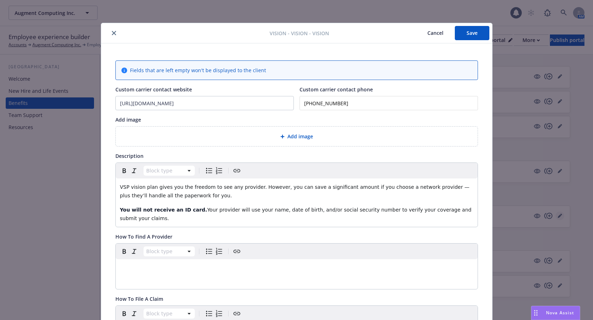
scroll to position [21, 0]
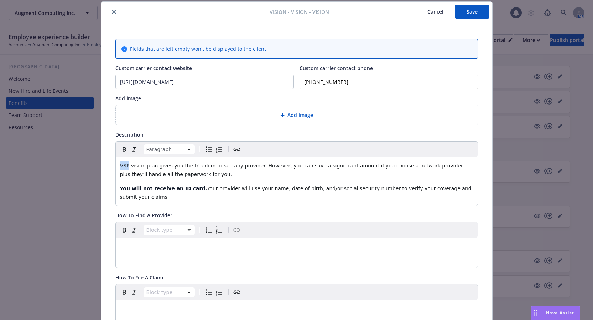
drag, startPoint x: 125, startPoint y: 168, endPoint x: 111, endPoint y: 167, distance: 13.6
click at [111, 167] on div "Fields that are left empty won't be displayed to the client Custom carrier cont…" at bounding box center [296, 289] width 391 height 534
click at [136, 166] on span "Principal vision plan gives you the freedom to see any provider. However, you c…" at bounding box center [287, 170] width 334 height 14
click at [117, 167] on div "Principal (VSP) vision plan gives you the freedom to see any provider. However,…" at bounding box center [297, 181] width 362 height 48
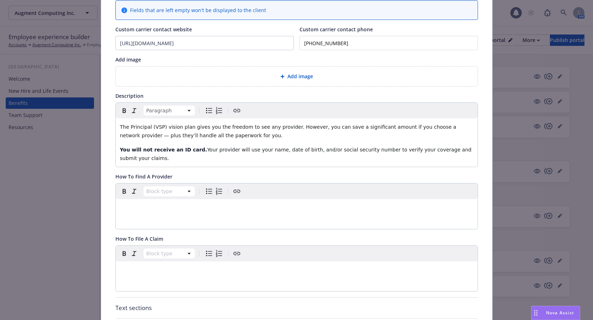
scroll to position [0, 0]
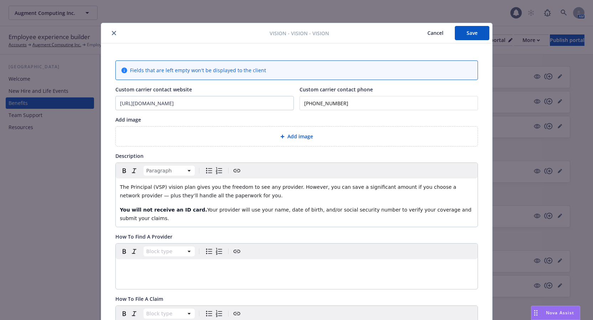
click at [471, 31] on button "Save" at bounding box center [472, 33] width 35 height 14
click at [112, 33] on icon "close" at bounding box center [114, 33] width 4 height 4
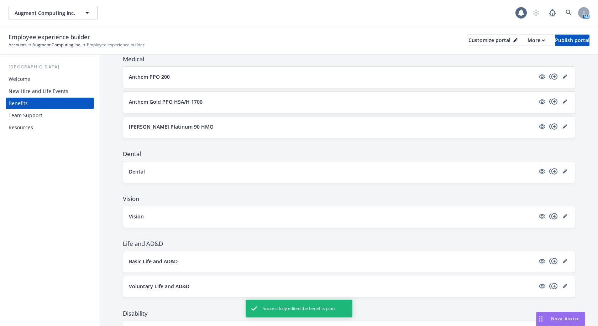
click at [549, 216] on icon "copyPlus" at bounding box center [553, 216] width 9 height 9
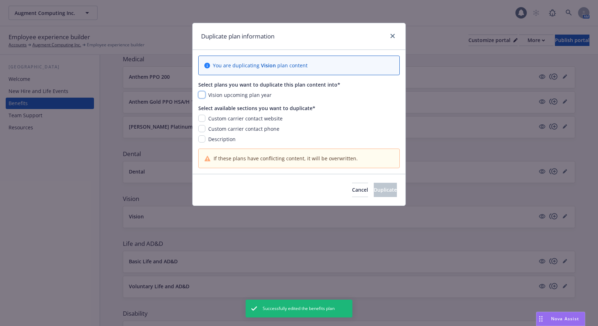
click at [200, 93] on input "checkbox" at bounding box center [201, 94] width 7 height 7
checkbox input "true"
click at [201, 116] on input "checkbox" at bounding box center [201, 118] width 7 height 7
checkbox input "true"
click at [202, 129] on input "checkbox" at bounding box center [201, 128] width 7 height 7
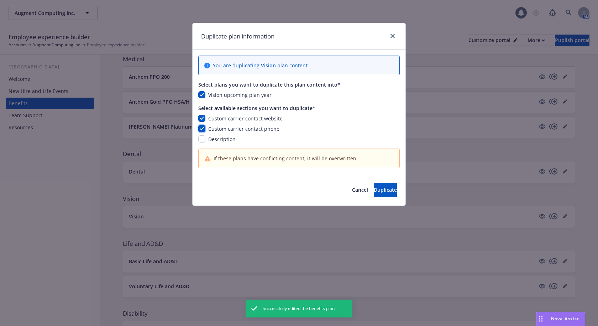
checkbox input "true"
click at [202, 136] on input "checkbox" at bounding box center [201, 138] width 7 height 7
checkbox input "true"
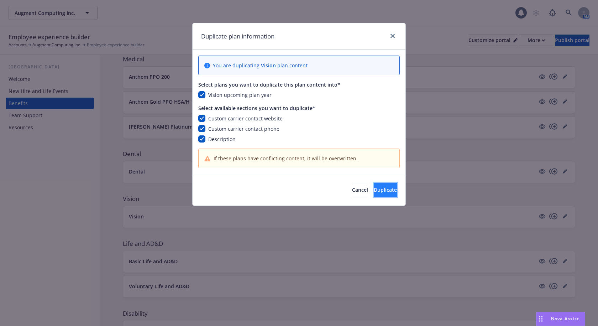
click at [383, 190] on span "Duplicate" at bounding box center [385, 189] width 23 height 7
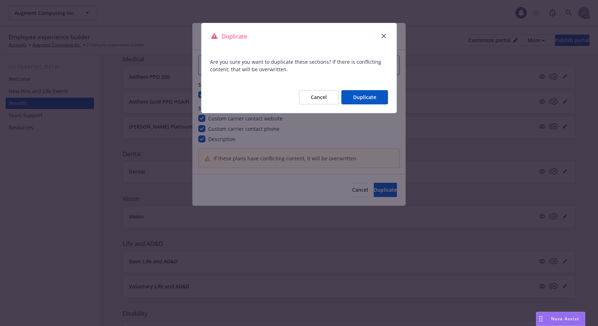
click at [367, 94] on button "Duplicate" at bounding box center [364, 97] width 47 height 14
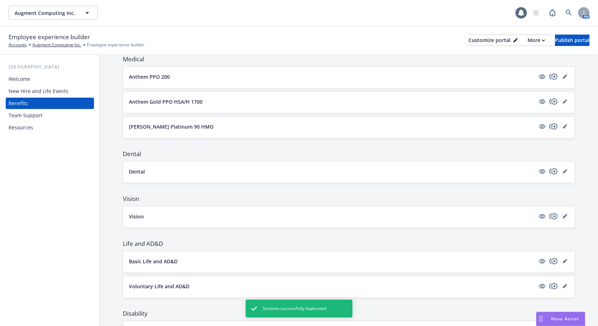
click at [563, 217] on icon "editPencil" at bounding box center [565, 217] width 4 height 4
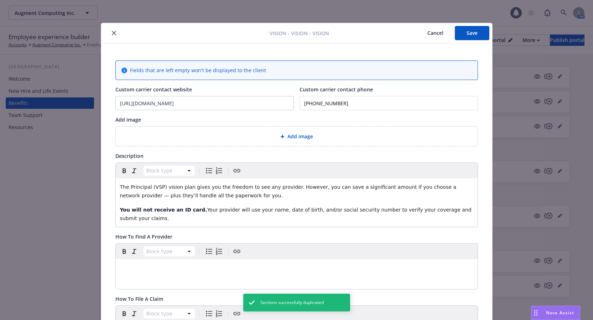
scroll to position [21, 0]
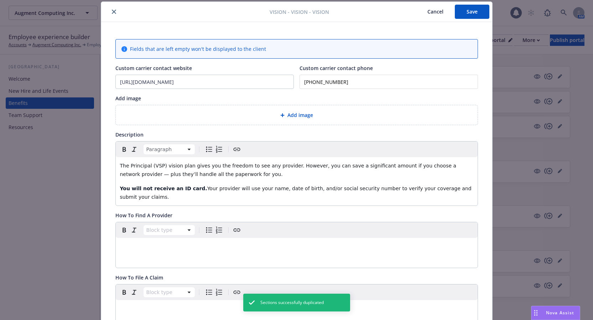
drag, startPoint x: 467, startPoint y: 189, endPoint x: 116, endPoint y: 187, distance: 351.7
click at [116, 187] on div "The Principal (VSP) vision plan gives you the freedom to see any provider. Howe…" at bounding box center [297, 181] width 362 height 48
copy p "You will not receive an ID card. Your provider will use your name, date of birt…"
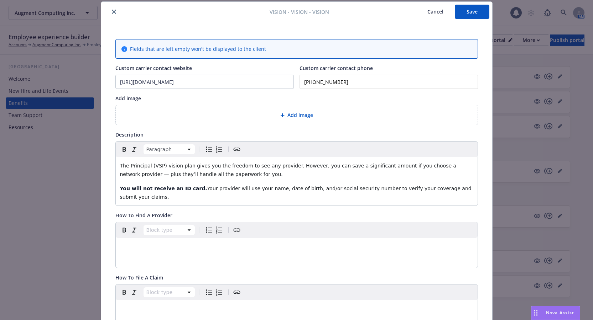
click at [110, 12] on button "close" at bounding box center [114, 11] width 9 height 9
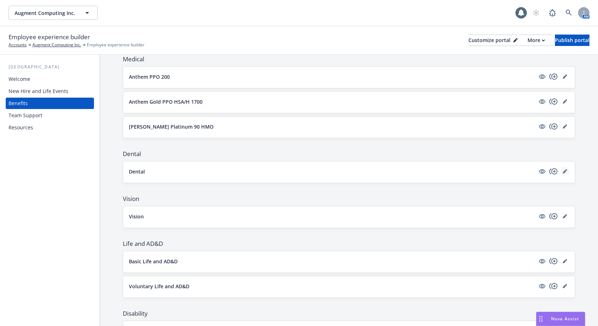
click at [563, 172] on icon "editPencil" at bounding box center [565, 172] width 4 height 4
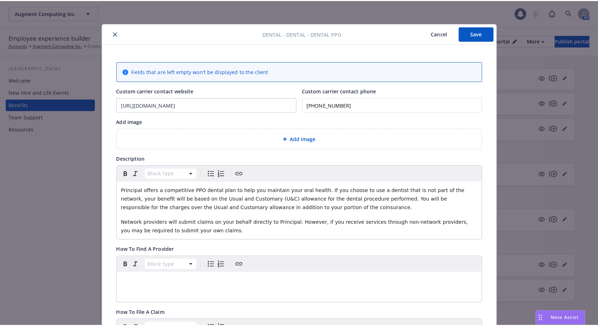
scroll to position [21, 0]
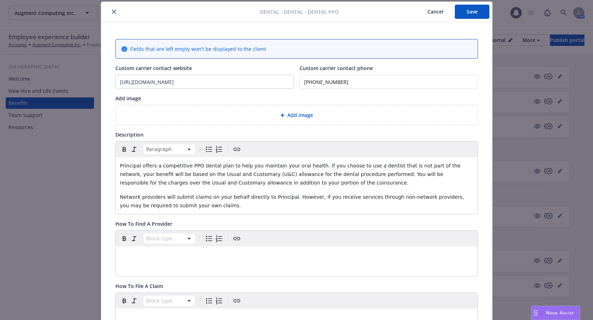
click at [228, 206] on p "Network providers will submit claims on your behalf directly to Principal. Howe…" at bounding box center [296, 201] width 353 height 17
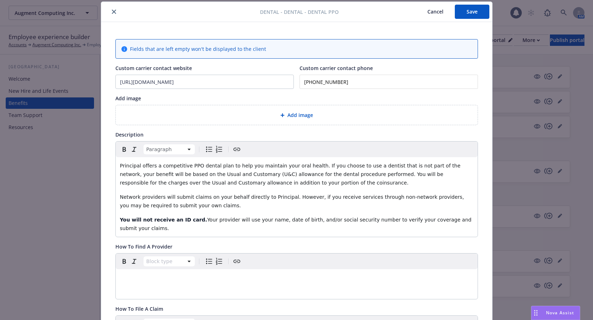
click at [468, 14] on button "Save" at bounding box center [472, 12] width 35 height 14
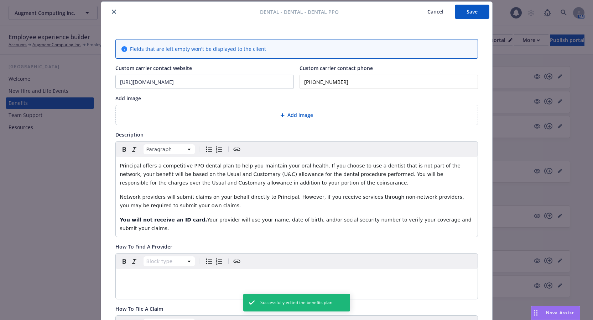
click at [112, 13] on icon "close" at bounding box center [114, 12] width 4 height 4
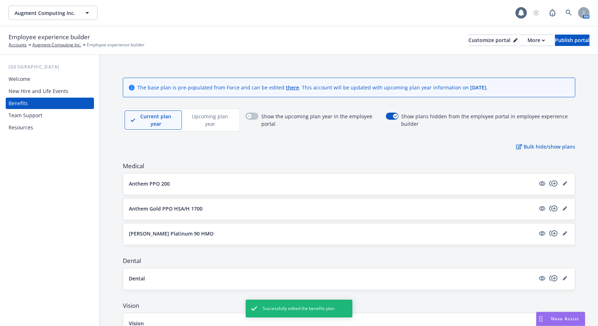
click at [210, 119] on p "Upcoming plan year" at bounding box center [210, 119] width 44 height 15
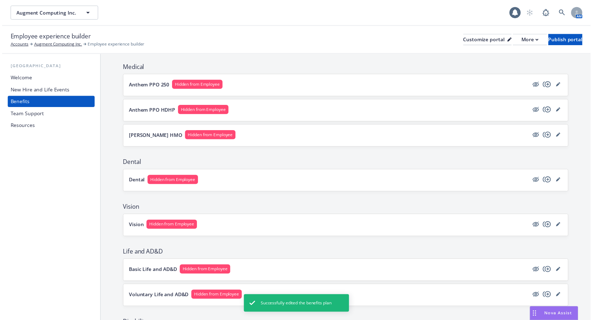
scroll to position [107, 0]
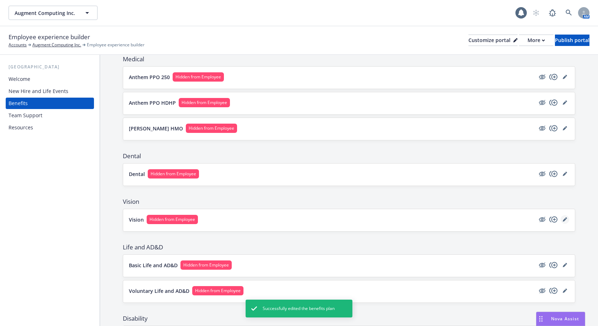
click at [561, 220] on link "editPencil" at bounding box center [565, 219] width 9 height 9
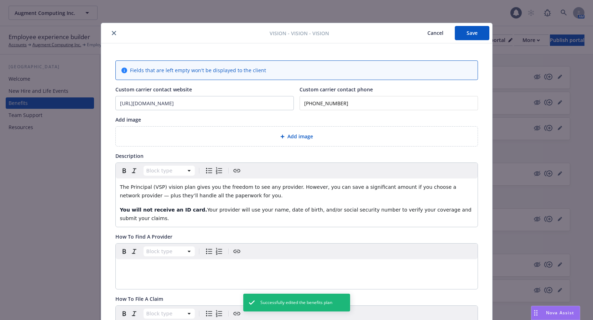
scroll to position [21, 0]
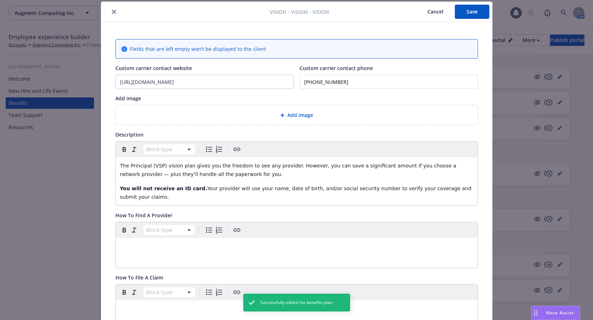
click at [112, 11] on icon "close" at bounding box center [114, 12] width 4 height 4
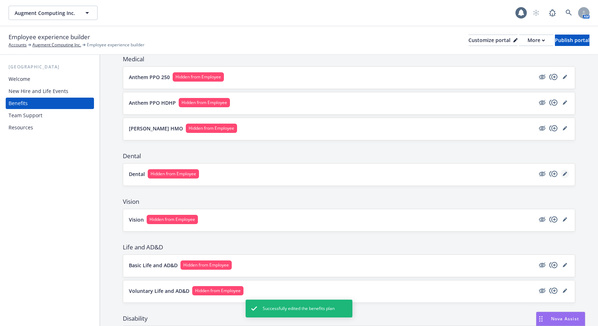
click at [563, 172] on icon "editPencil" at bounding box center [565, 174] width 4 height 4
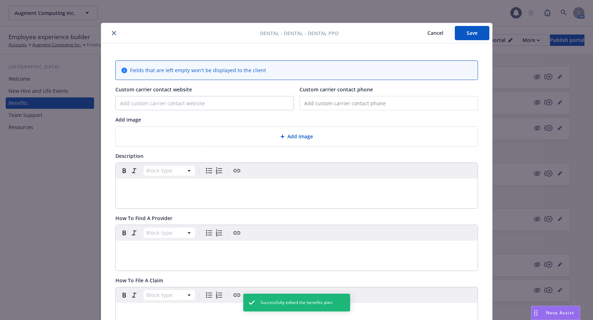
type input "https://www.principal.com/"
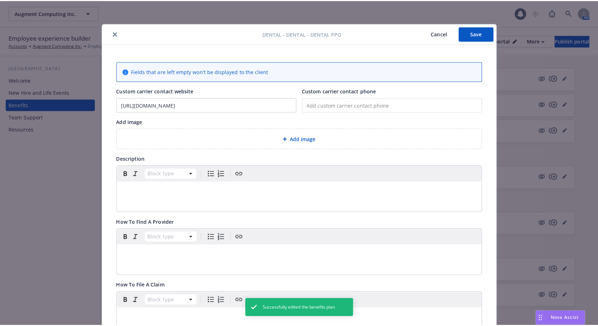
scroll to position [21, 0]
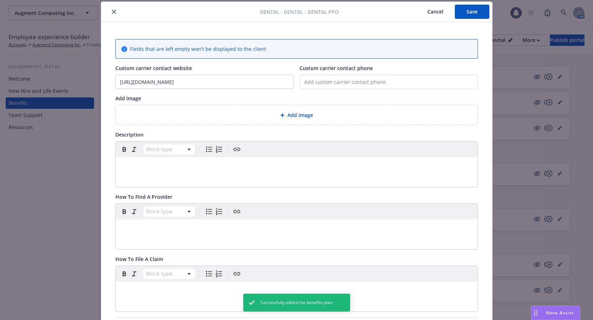
click at [110, 14] on button "close" at bounding box center [114, 11] width 9 height 9
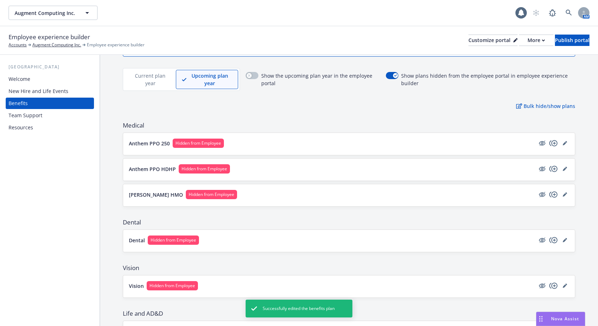
scroll to position [36, 0]
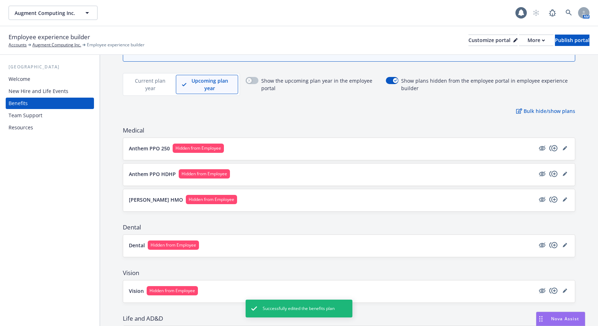
click at [156, 83] on p "Current plan year" at bounding box center [150, 84] width 39 height 15
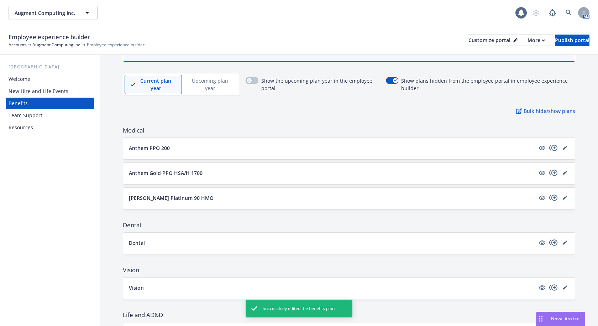
click at [549, 244] on icon "copyPlus" at bounding box center [553, 242] width 9 height 9
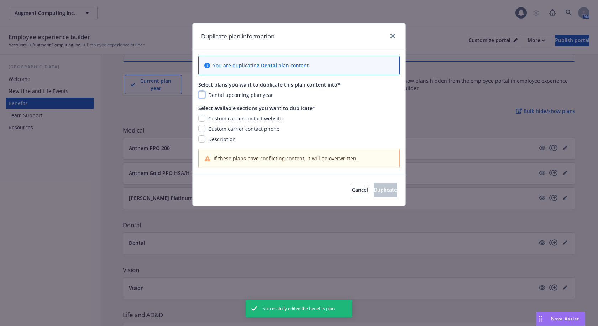
click at [201, 93] on input "checkbox" at bounding box center [201, 94] width 7 height 7
checkbox input "true"
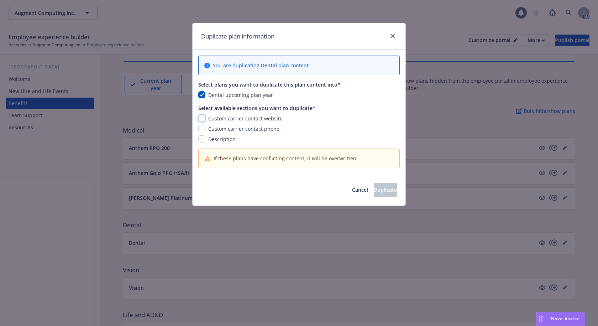
drag, startPoint x: 204, startPoint y: 117, endPoint x: 205, endPoint y: 126, distance: 8.9
click at [205, 117] on input "checkbox" at bounding box center [201, 118] width 7 height 7
checkbox input "true"
drag, startPoint x: 201, startPoint y: 129, endPoint x: 201, endPoint y: 137, distance: 7.8
click at [201, 129] on input "checkbox" at bounding box center [201, 128] width 7 height 7
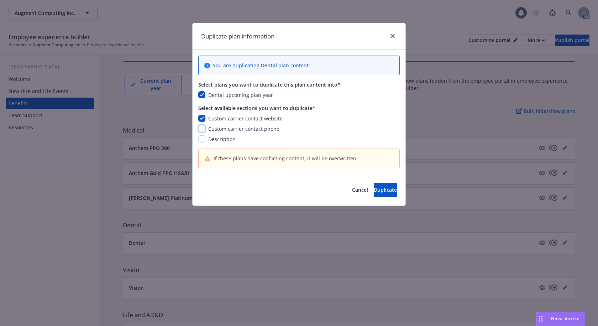
checkbox input "true"
click at [201, 138] on input "checkbox" at bounding box center [201, 138] width 7 height 7
checkbox input "true"
click at [379, 195] on button "Duplicate" at bounding box center [385, 190] width 23 height 14
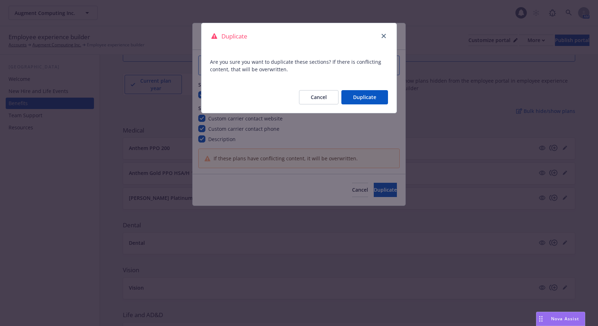
click at [370, 96] on button "Duplicate" at bounding box center [364, 97] width 47 height 14
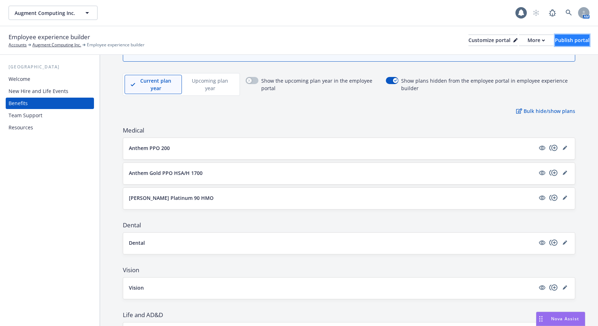
click at [573, 39] on div "Publish portal" at bounding box center [572, 40] width 35 height 11
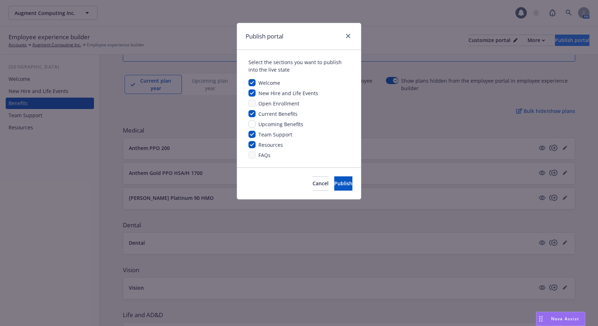
scroll to position [0, 0]
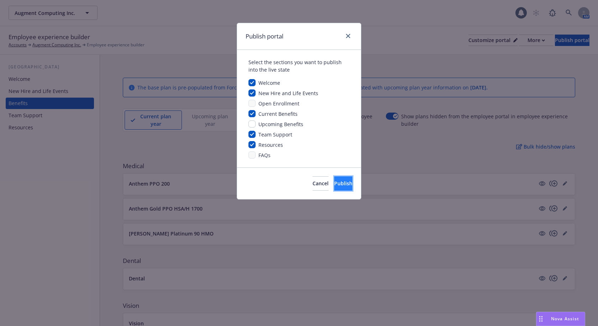
click at [334, 185] on span "Publish" at bounding box center [343, 183] width 18 height 7
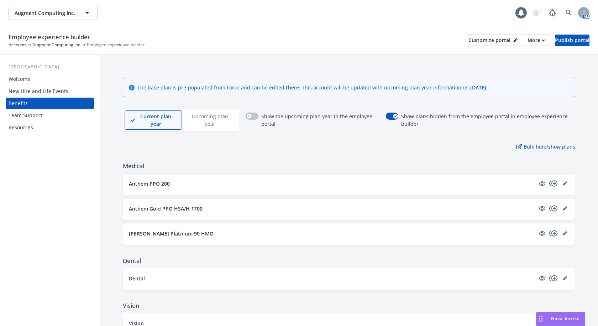
click at [212, 119] on p "Upcoming plan year" at bounding box center [210, 119] width 44 height 15
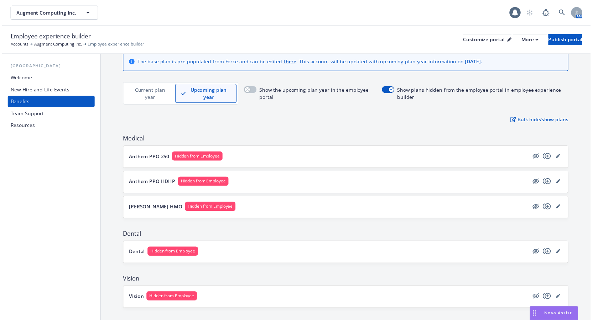
scroll to position [36, 0]
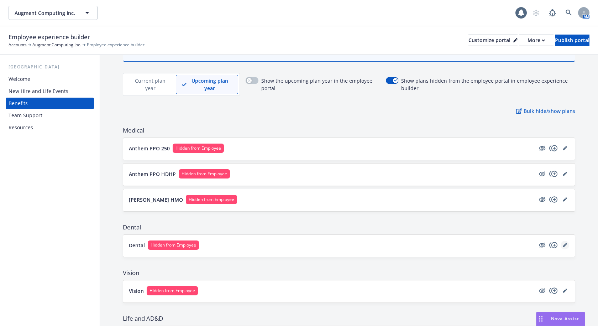
click at [563, 245] on icon "editPencil" at bounding box center [565, 245] width 4 height 4
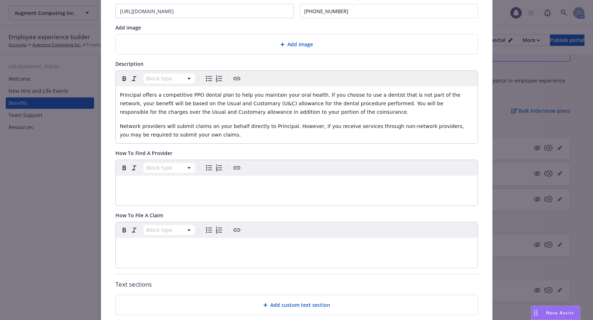
scroll to position [93, 0]
click at [183, 135] on p "Network providers will submit claims on your behalf directly to Principal. Howe…" at bounding box center [296, 130] width 353 height 17
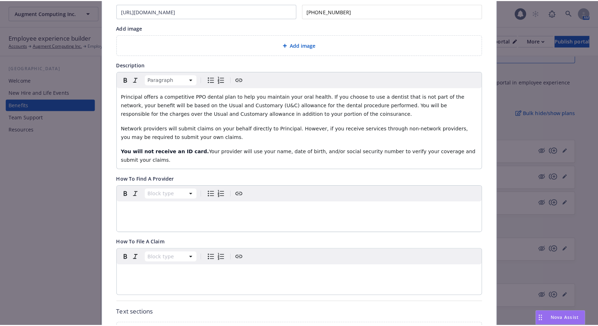
scroll to position [0, 0]
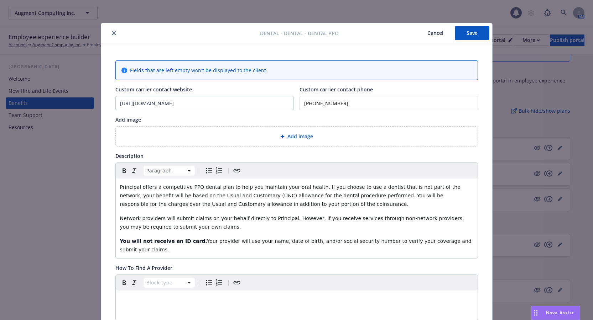
click at [466, 34] on button "Save" at bounding box center [472, 33] width 35 height 14
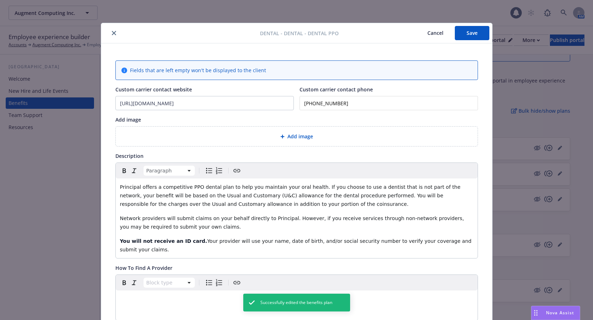
click at [110, 33] on button "close" at bounding box center [114, 33] width 9 height 9
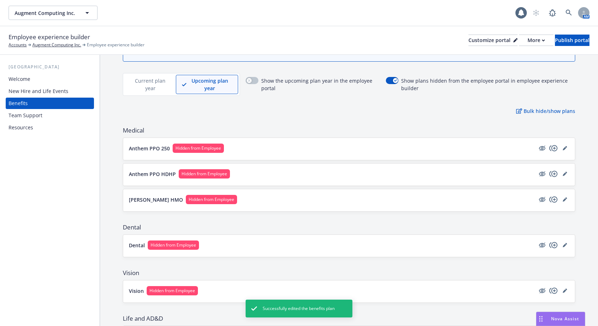
click at [348, 33] on div "Employee experience builder Accounts Augment Computing Inc. Employee experience…" at bounding box center [299, 40] width 581 height 16
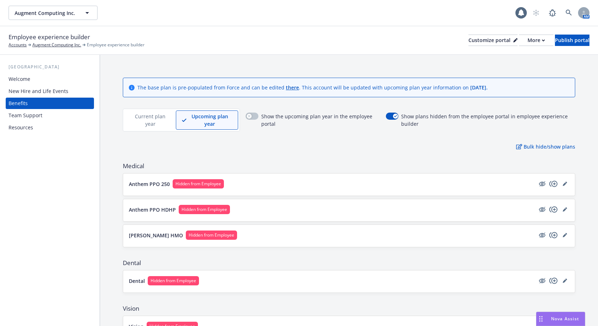
click at [135, 125] on p "Current plan year" at bounding box center [150, 119] width 39 height 15
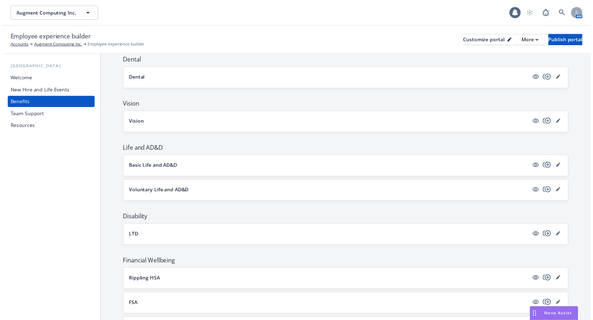
scroll to position [214, 0]
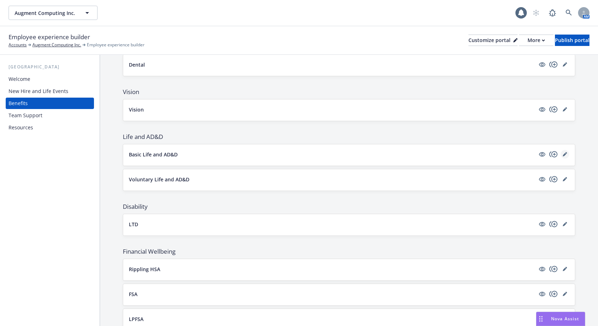
click at [562, 156] on link "editPencil" at bounding box center [565, 154] width 9 height 9
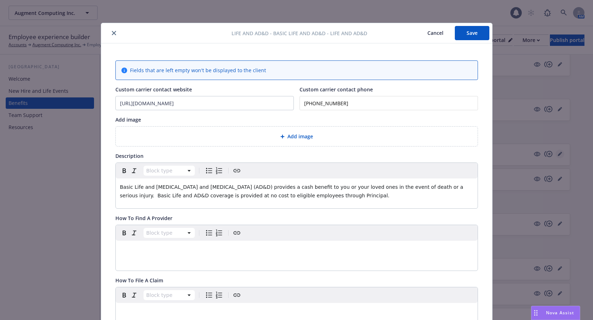
scroll to position [21, 0]
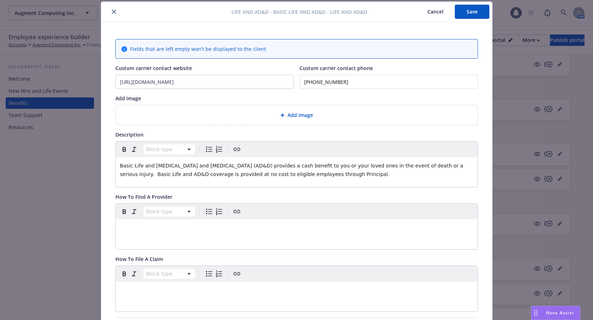
click at [112, 11] on icon "close" at bounding box center [114, 12] width 4 height 4
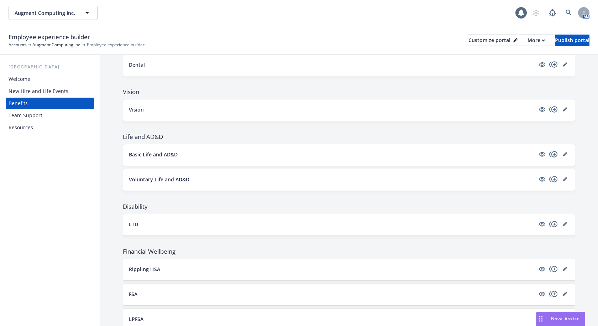
click at [549, 154] on icon "copyPlus" at bounding box center [553, 154] width 9 height 9
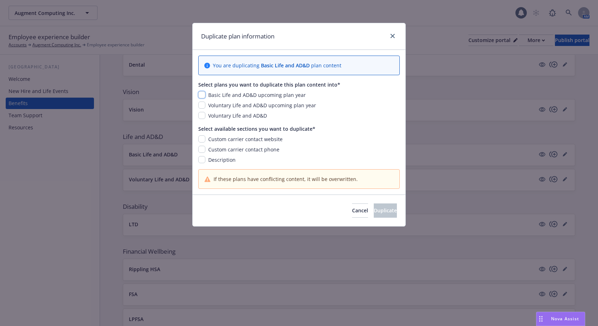
click at [201, 94] on input "checkbox" at bounding box center [201, 94] width 7 height 7
checkbox input "true"
click at [202, 139] on input "checkbox" at bounding box center [201, 138] width 7 height 7
checkbox input "true"
click at [203, 152] on input "checkbox" at bounding box center [201, 149] width 7 height 7
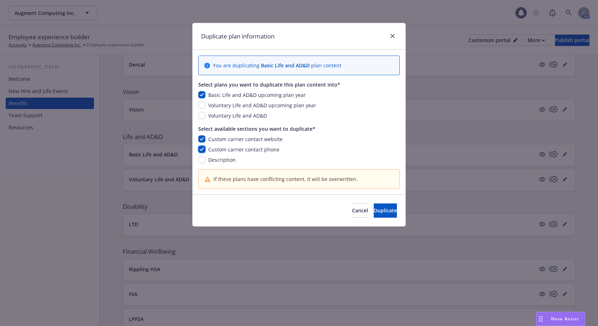
checkbox input "true"
click at [202, 159] on input "checkbox" at bounding box center [201, 159] width 7 height 7
checkbox input "true"
click at [383, 208] on span "Duplicate" at bounding box center [385, 210] width 23 height 7
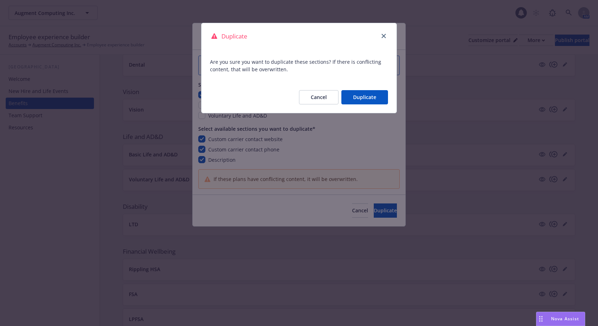
click at [373, 99] on button "Duplicate" at bounding box center [364, 97] width 47 height 14
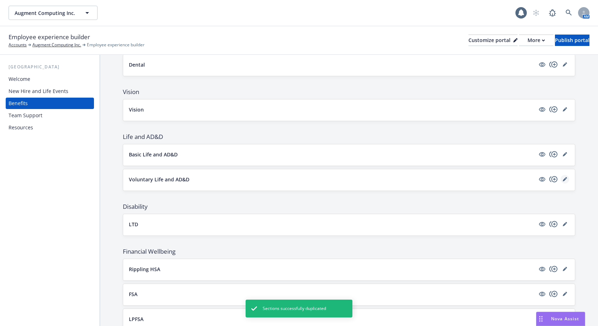
click at [563, 179] on icon "editPencil" at bounding box center [565, 179] width 4 height 4
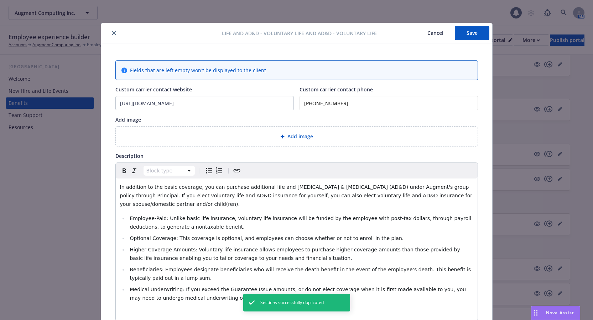
scroll to position [21, 0]
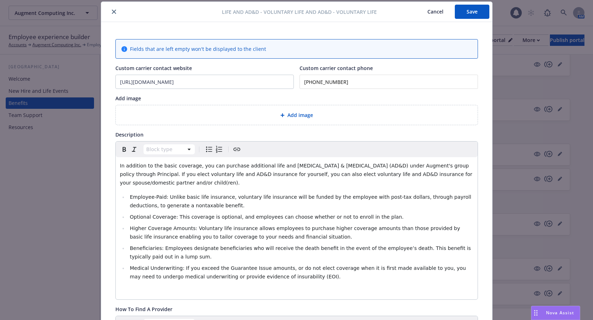
click at [112, 10] on icon "close" at bounding box center [114, 12] width 4 height 4
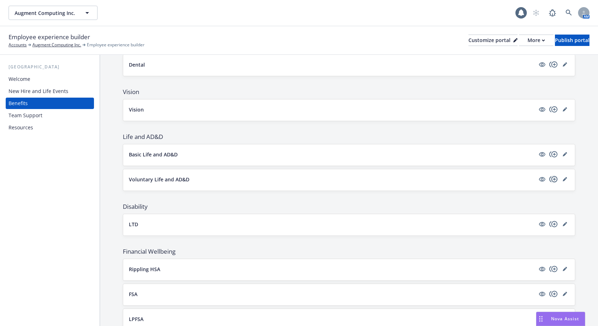
click at [549, 180] on icon "copyPlus" at bounding box center [553, 179] width 8 height 6
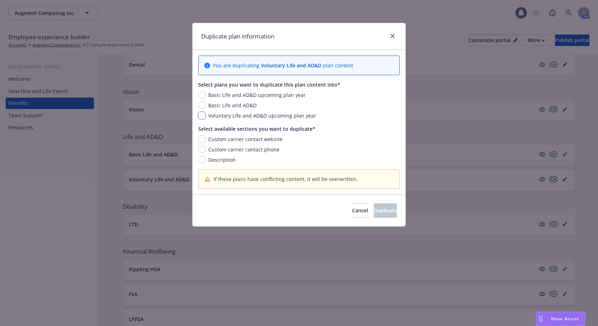
click at [201, 114] on input "checkbox" at bounding box center [201, 115] width 7 height 7
checkbox input "true"
click at [200, 137] on input "checkbox" at bounding box center [201, 138] width 7 height 7
checkbox input "true"
drag, startPoint x: 201, startPoint y: 146, endPoint x: 202, endPoint y: 155, distance: 8.9
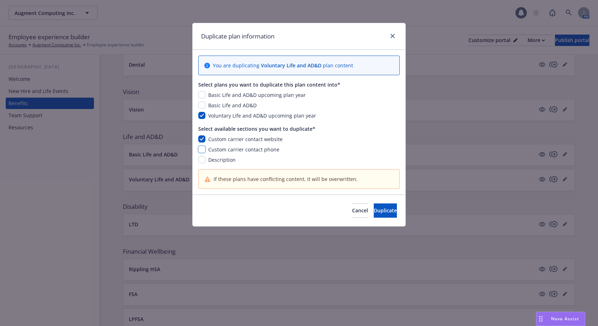
click at [201, 146] on input "checkbox" at bounding box center [201, 149] width 7 height 7
checkbox input "true"
click at [202, 157] on input "checkbox" at bounding box center [201, 159] width 7 height 7
checkbox input "true"
click at [374, 209] on span "Duplicate" at bounding box center [385, 210] width 23 height 7
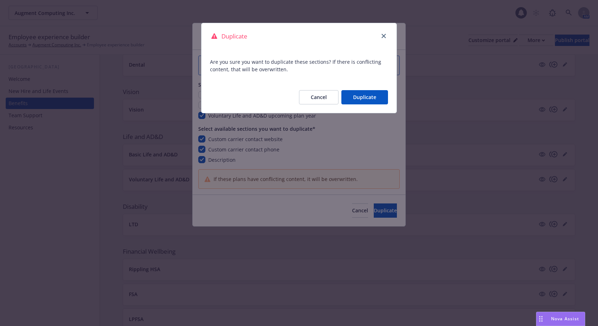
click at [367, 97] on button "Duplicate" at bounding box center [364, 97] width 47 height 14
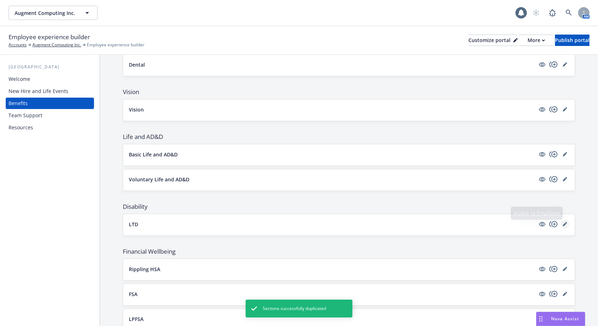
click at [563, 225] on icon "editPencil" at bounding box center [565, 224] width 4 height 4
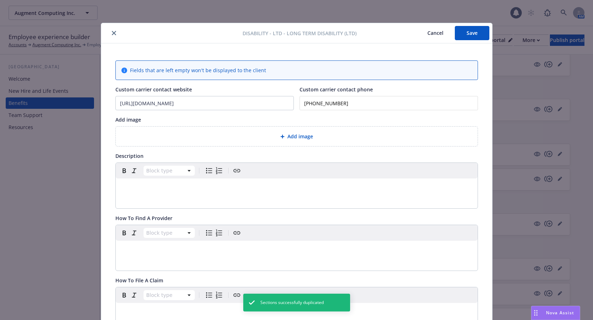
click at [112, 33] on icon "close" at bounding box center [114, 33] width 4 height 4
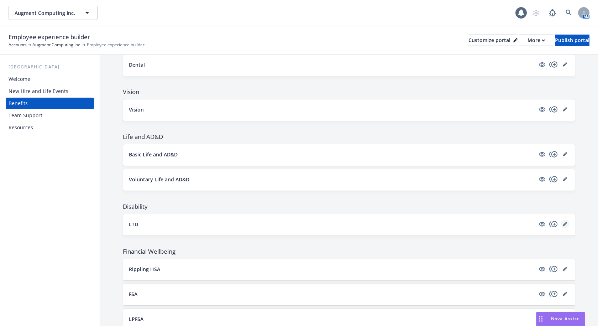
click at [563, 224] on icon "editPencil" at bounding box center [565, 224] width 4 height 4
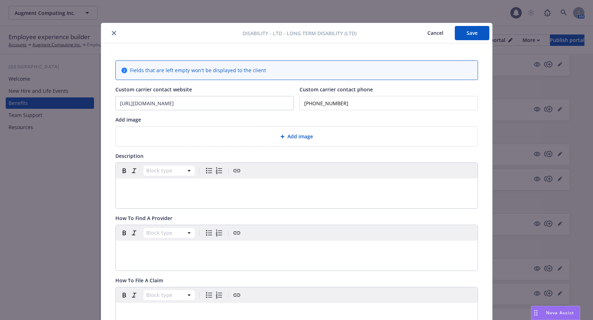
scroll to position [21, 0]
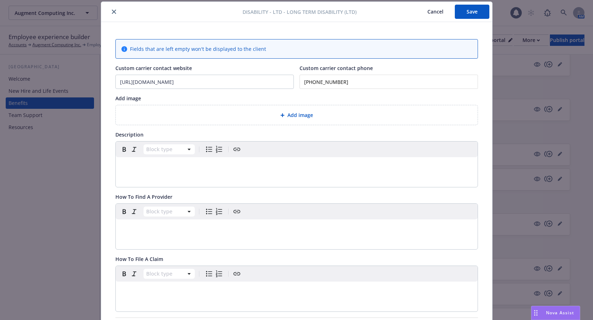
click at [148, 164] on p "editable markdown" at bounding box center [296, 166] width 353 height 9
paste div "editable markdown"
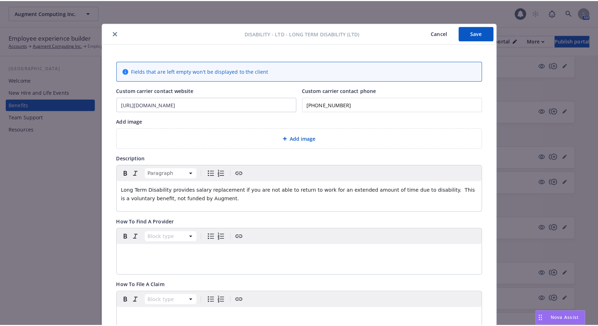
scroll to position [0, 0]
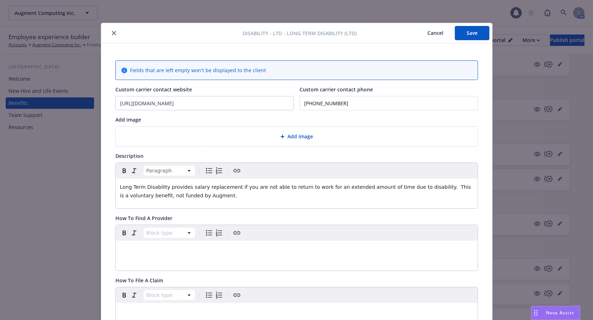
click at [470, 27] on button "Save" at bounding box center [472, 33] width 35 height 14
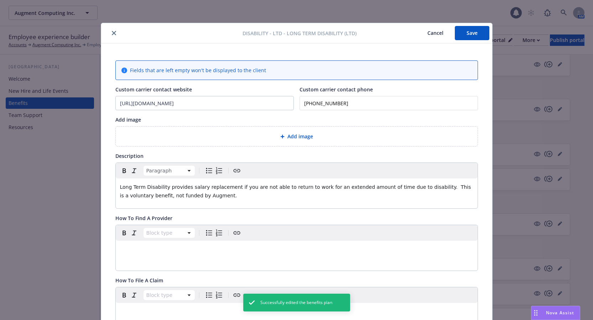
click at [112, 32] on icon "close" at bounding box center [114, 33] width 4 height 4
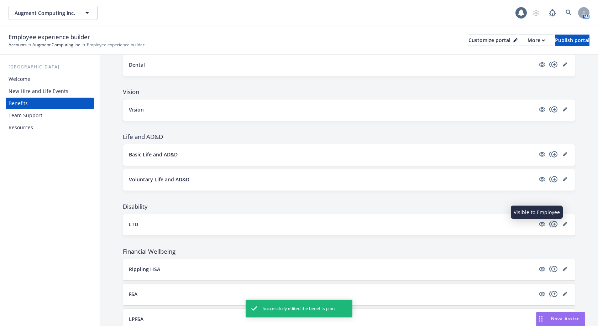
click at [549, 225] on icon "copyPlus" at bounding box center [553, 224] width 8 height 6
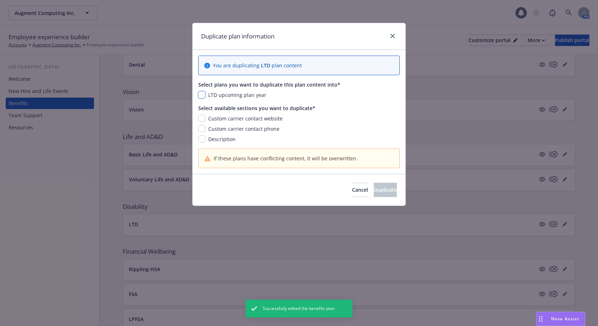
click at [204, 92] on input "checkbox" at bounding box center [201, 94] width 7 height 7
checkbox input "true"
click at [203, 118] on input "checkbox" at bounding box center [201, 118] width 7 height 7
checkbox input "true"
click at [203, 129] on input "checkbox" at bounding box center [201, 128] width 7 height 7
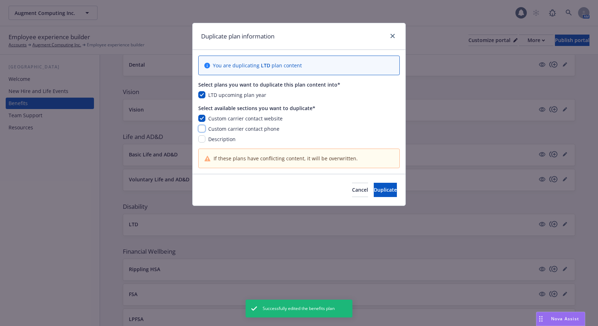
checkbox input "true"
click at [202, 140] on input "checkbox" at bounding box center [201, 138] width 7 height 7
checkbox input "true"
click at [381, 194] on button "Duplicate" at bounding box center [385, 190] width 23 height 14
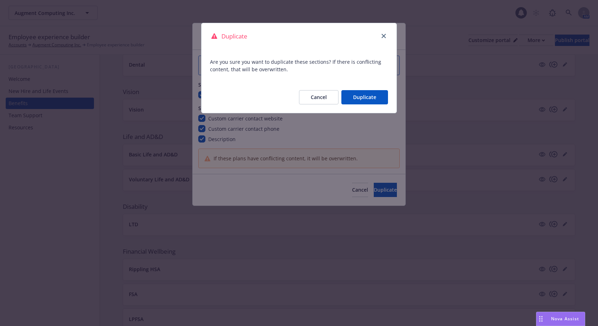
click at [366, 97] on button "Duplicate" at bounding box center [364, 97] width 47 height 14
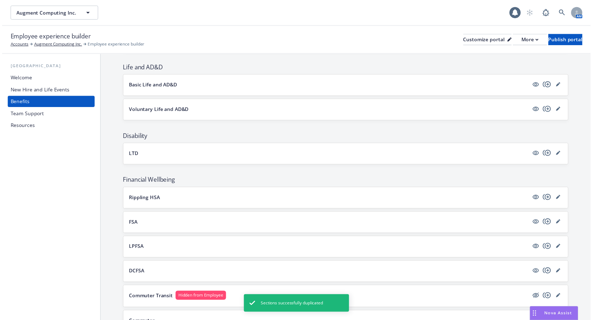
scroll to position [285, 0]
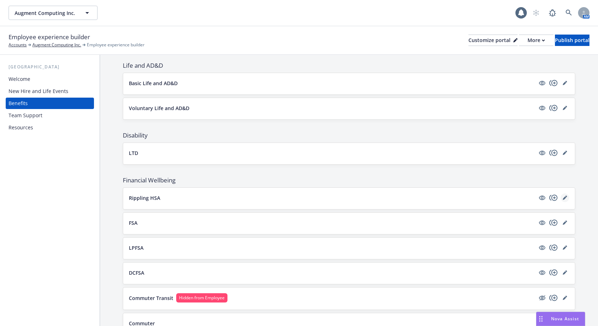
click at [563, 199] on link "editPencil" at bounding box center [565, 197] width 9 height 9
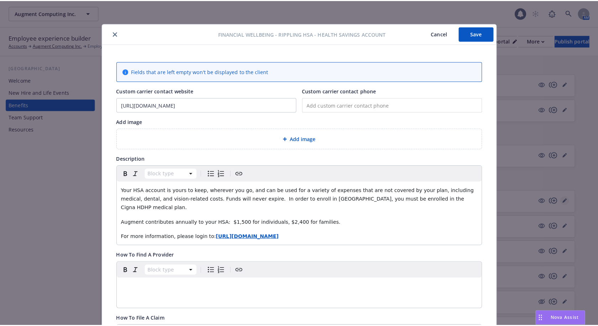
scroll to position [21, 0]
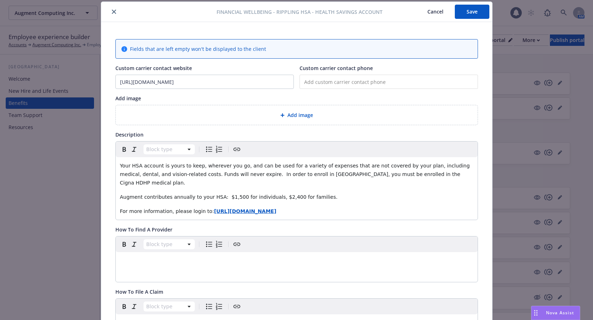
click at [110, 11] on button "close" at bounding box center [114, 11] width 9 height 9
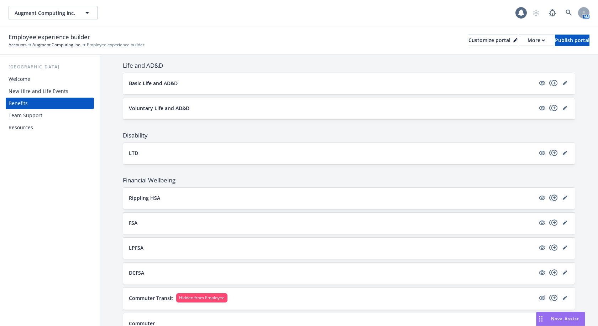
click at [549, 197] on icon "copyPlus" at bounding box center [553, 197] width 9 height 9
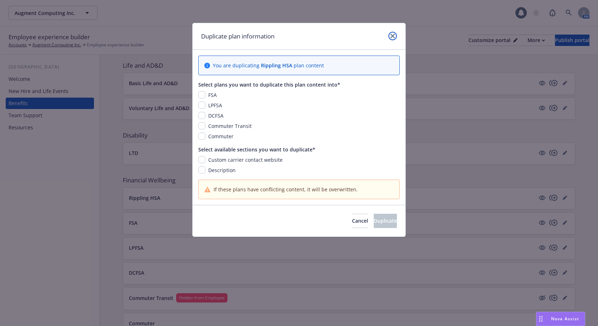
click at [394, 36] on icon "close" at bounding box center [392, 36] width 4 height 4
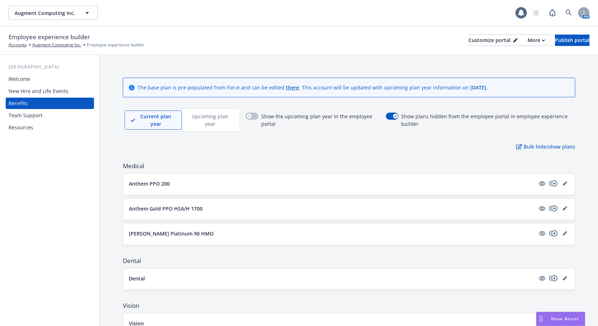
click at [222, 122] on p "Upcoming plan year" at bounding box center [210, 119] width 44 height 15
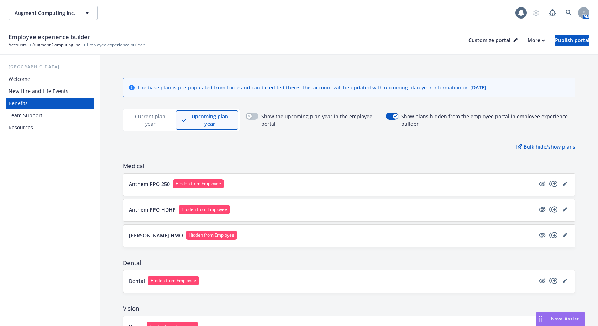
click at [148, 119] on p "Current plan year" at bounding box center [150, 119] width 39 height 15
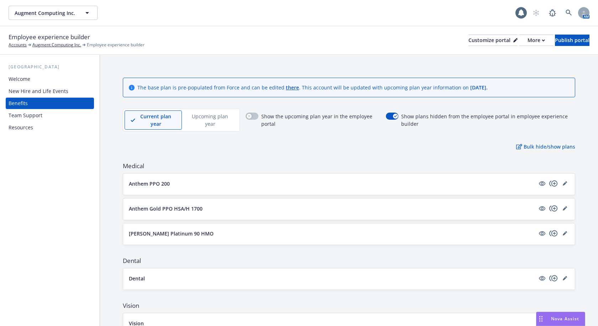
click at [212, 120] on p "Upcoming plan year" at bounding box center [210, 119] width 44 height 15
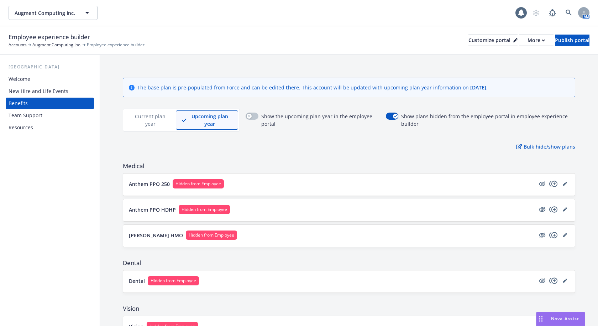
click at [297, 40] on div "Employee experience builder Accounts Augment Computing Inc. Employee experience…" at bounding box center [299, 40] width 581 height 16
click at [555, 41] on div "Publish portal" at bounding box center [572, 40] width 35 height 11
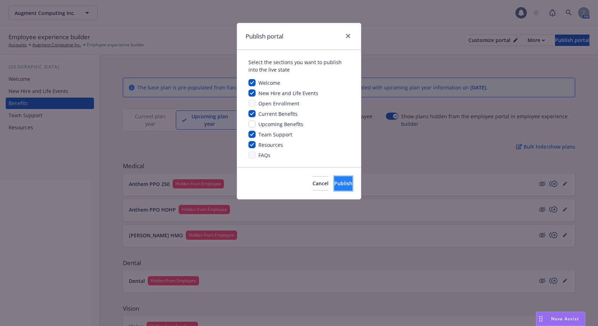
click at [340, 188] on button "Publish" at bounding box center [343, 183] width 18 height 14
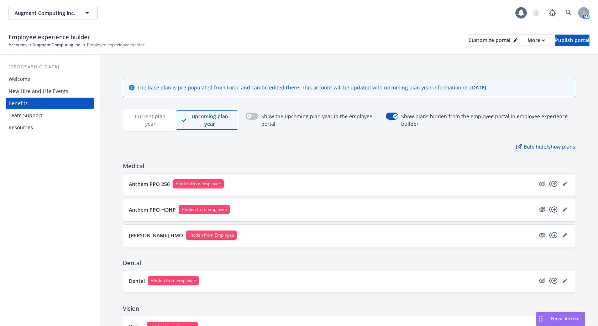
click at [253, 32] on div "Employee experience builder Accounts Augment Computing Inc. Employee experience…" at bounding box center [299, 40] width 581 height 16
drag, startPoint x: 341, startPoint y: 48, endPoint x: 325, endPoint y: 59, distance: 19.5
click at [340, 49] on div "Employee experience builder Accounts Augment Computing Inc. Employee experience…" at bounding box center [299, 40] width 598 height 28
click at [322, 43] on div "Employee experience builder Accounts Augment Computing Inc. Employee experience…" at bounding box center [299, 40] width 581 height 16
